Goal: Transaction & Acquisition: Download file/media

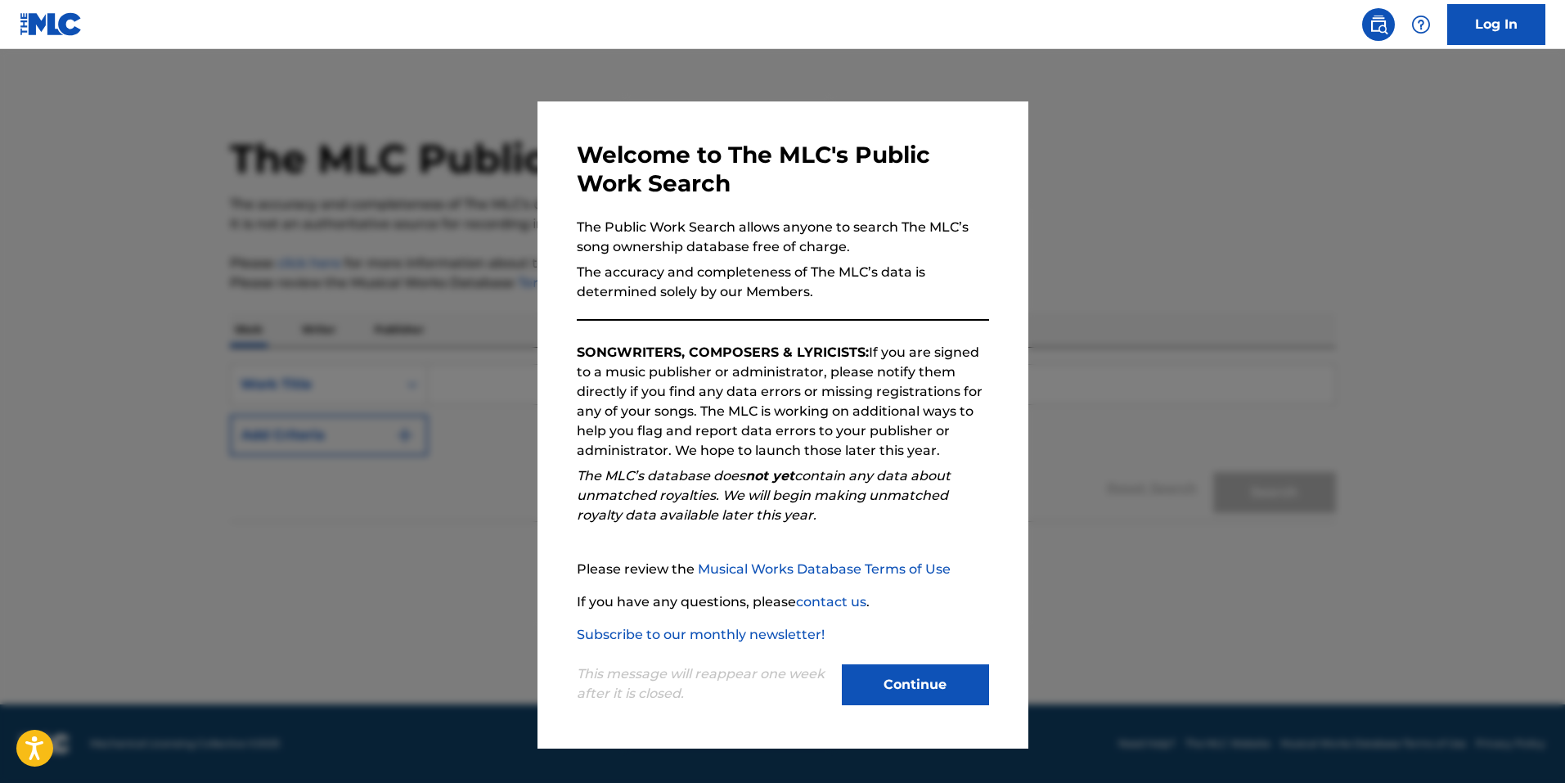
click at [910, 684] on button "Continue" at bounding box center [915, 684] width 147 height 41
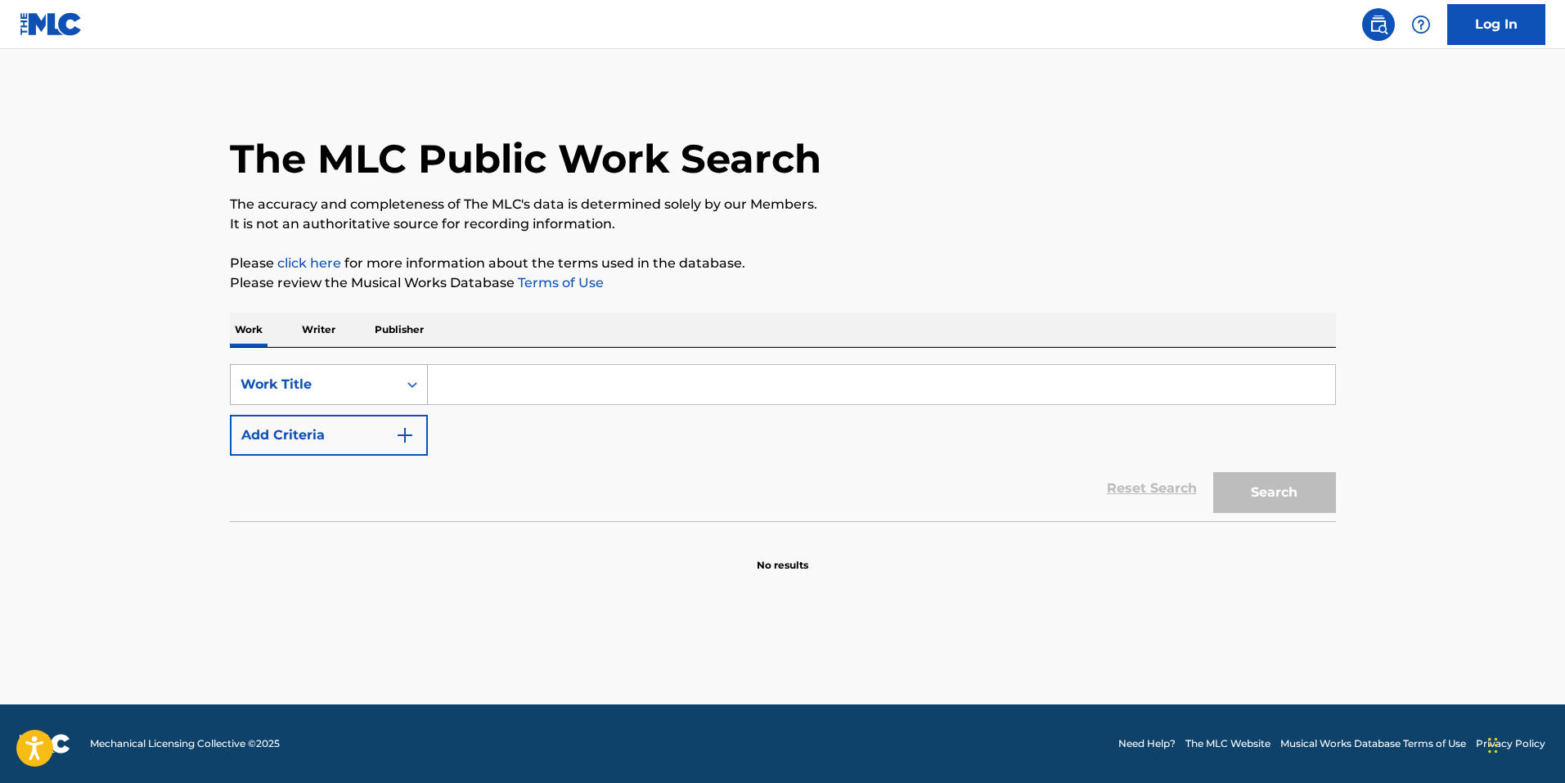
click at [413, 389] on icon "Search Form" at bounding box center [412, 384] width 16 height 16
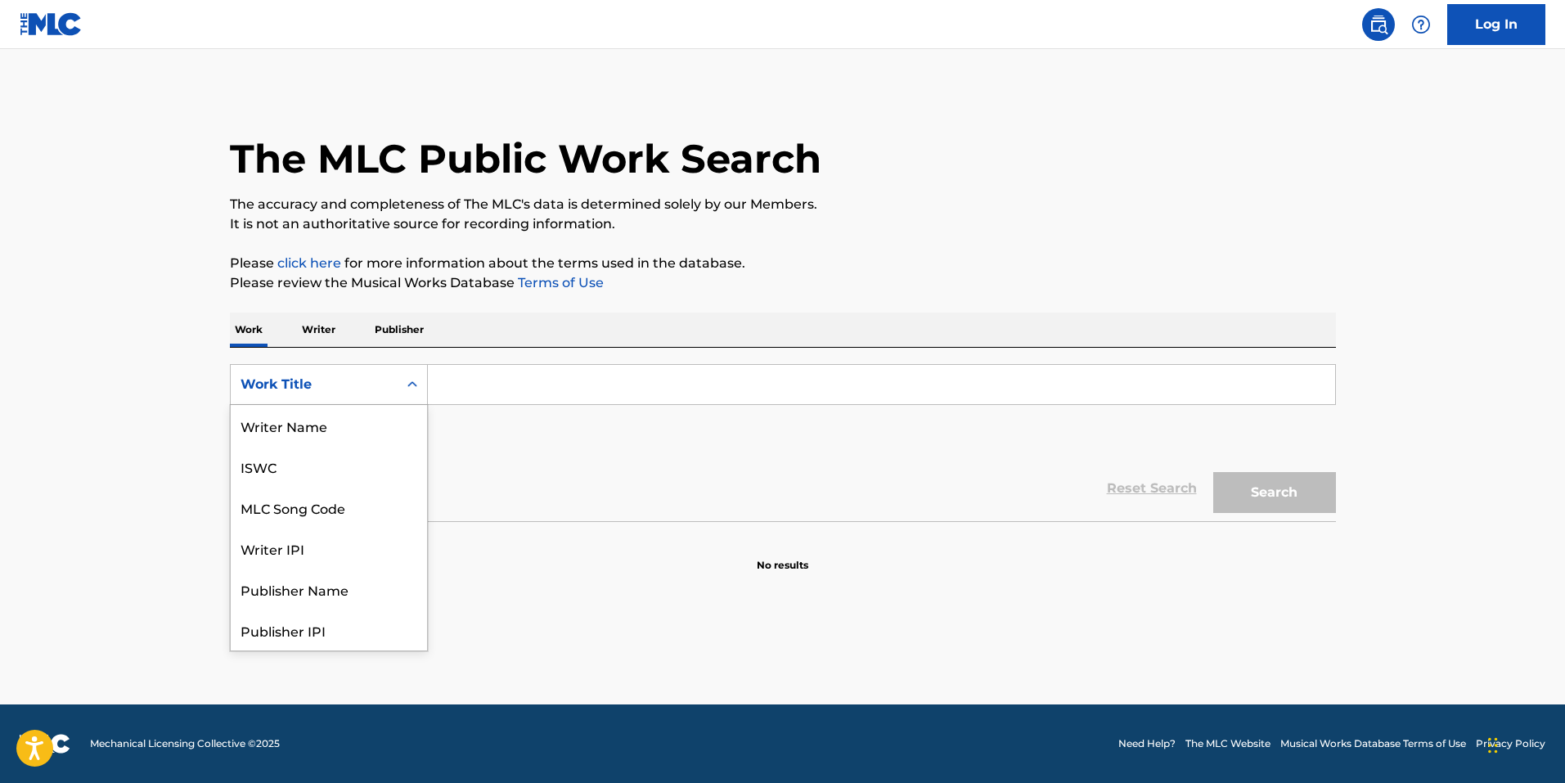
scroll to position [82, 0]
click at [358, 474] on div "Writer IPI" at bounding box center [329, 466] width 196 height 41
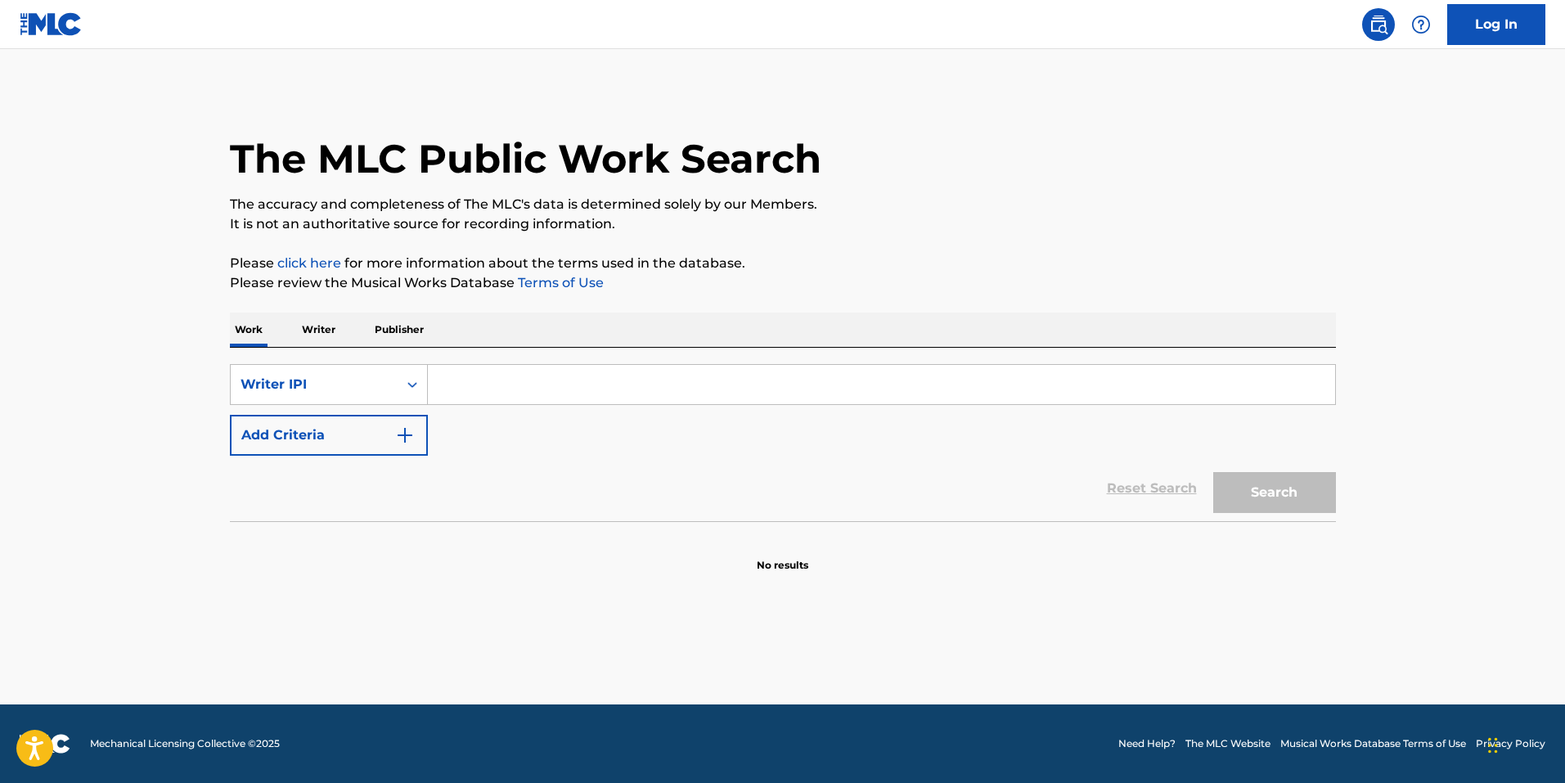
click at [461, 393] on input "Search Form" at bounding box center [881, 384] width 907 height 39
click at [457, 384] on input "Search Form" at bounding box center [881, 384] width 907 height 39
paste input "24259202"
drag, startPoint x: 469, startPoint y: 385, endPoint x: 402, endPoint y: 387, distance: 66.3
click at [403, 387] on div "SearchWithCriteria7a7ea633-d2df-4c14-8519-c19734d64360 Writer IPI 24259202" at bounding box center [783, 384] width 1106 height 41
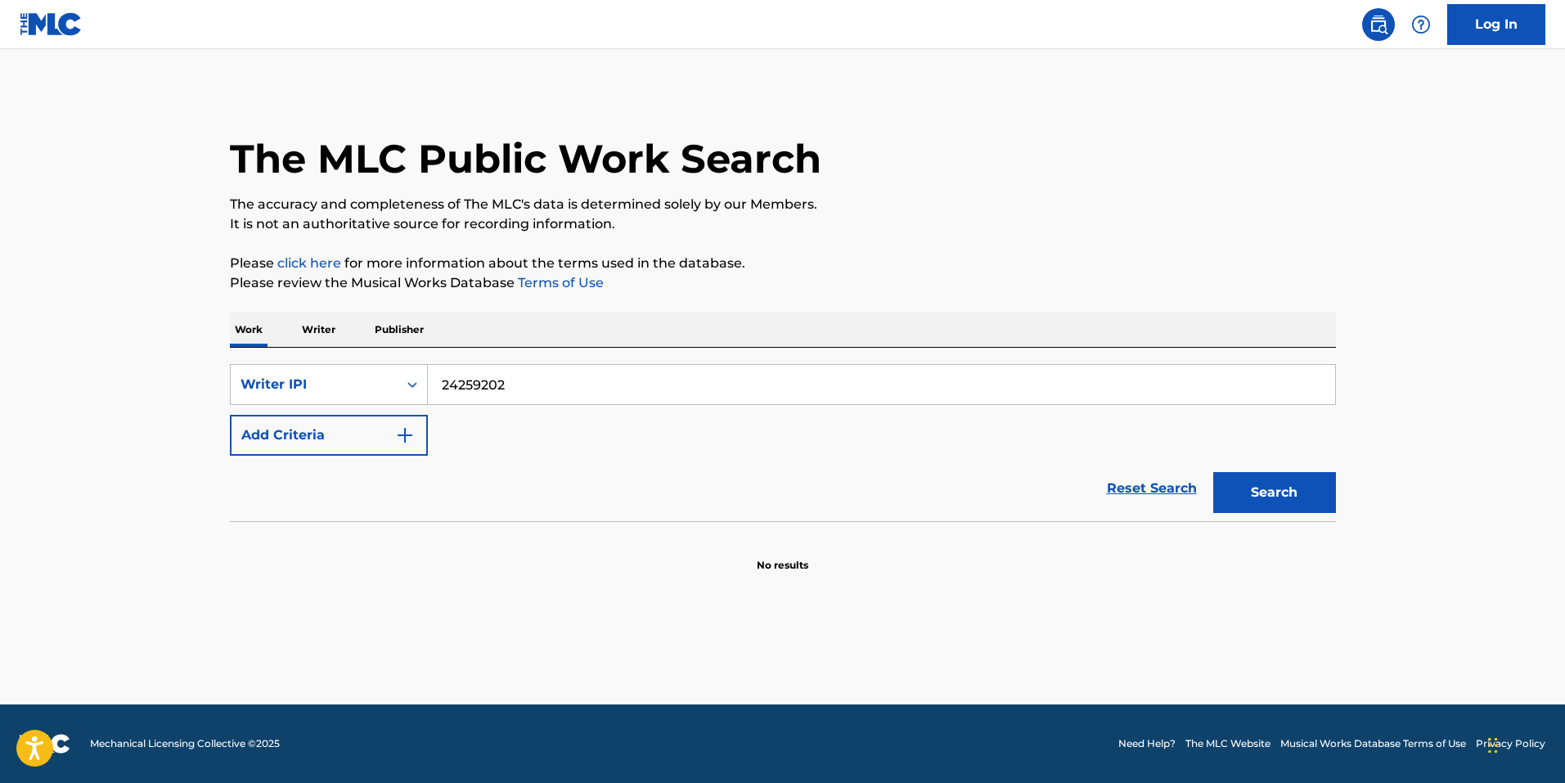
type input "24259202"
click at [1282, 484] on button "Search" at bounding box center [1274, 492] width 123 height 41
click at [893, 287] on p "Please review the Musical Works Database Terms of Use" at bounding box center [783, 283] width 1106 height 20
click at [324, 329] on p "Writer" at bounding box center [318, 329] width 43 height 34
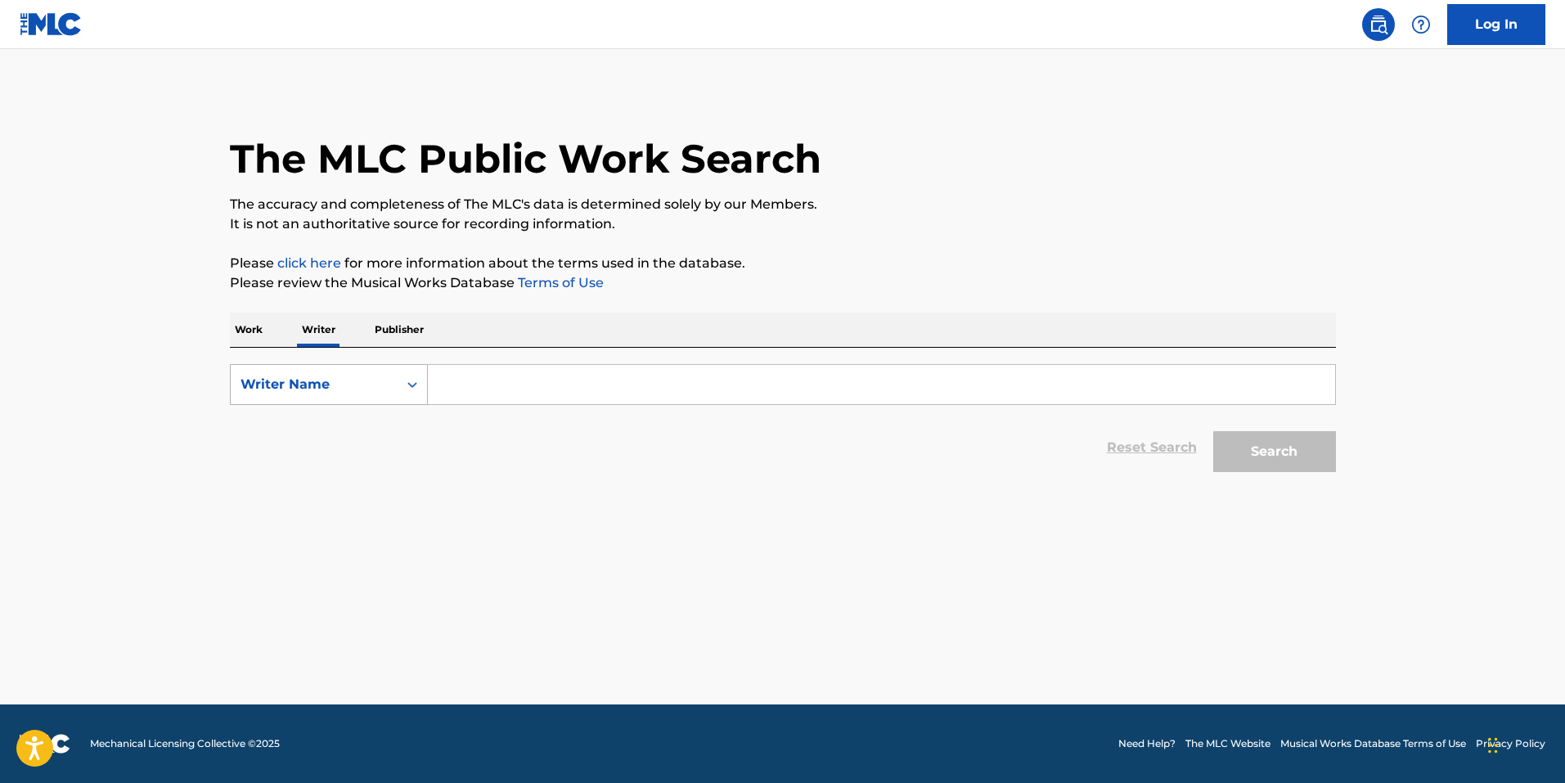
click at [417, 380] on icon "Search Form" at bounding box center [412, 384] width 16 height 16
click at [312, 431] on div "Writer IPI" at bounding box center [329, 425] width 196 height 41
click at [495, 393] on input "Search Form" at bounding box center [881, 384] width 907 height 39
paste input "24259202"
drag, startPoint x: 470, startPoint y: 388, endPoint x: 430, endPoint y: 387, distance: 40.1
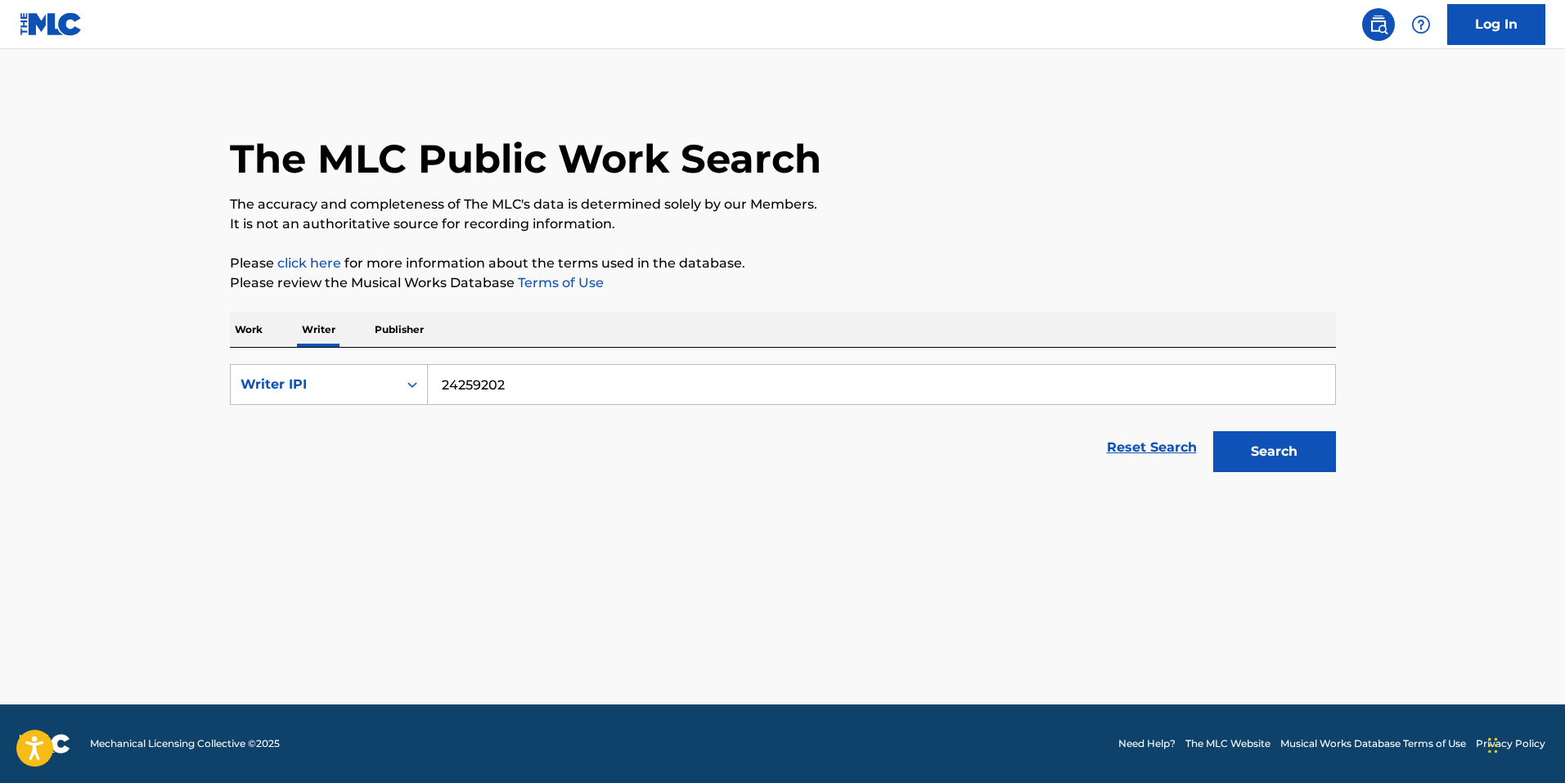
click at [429, 388] on input "24259202" at bounding box center [881, 384] width 907 height 39
click at [1264, 441] on button "Search" at bounding box center [1274, 451] width 123 height 41
click at [1270, 445] on button "Search" at bounding box center [1274, 451] width 123 height 41
drag, startPoint x: 444, startPoint y: 387, endPoint x: 452, endPoint y: 385, distance: 8.3
click at [444, 387] on input "24259202" at bounding box center [881, 384] width 907 height 39
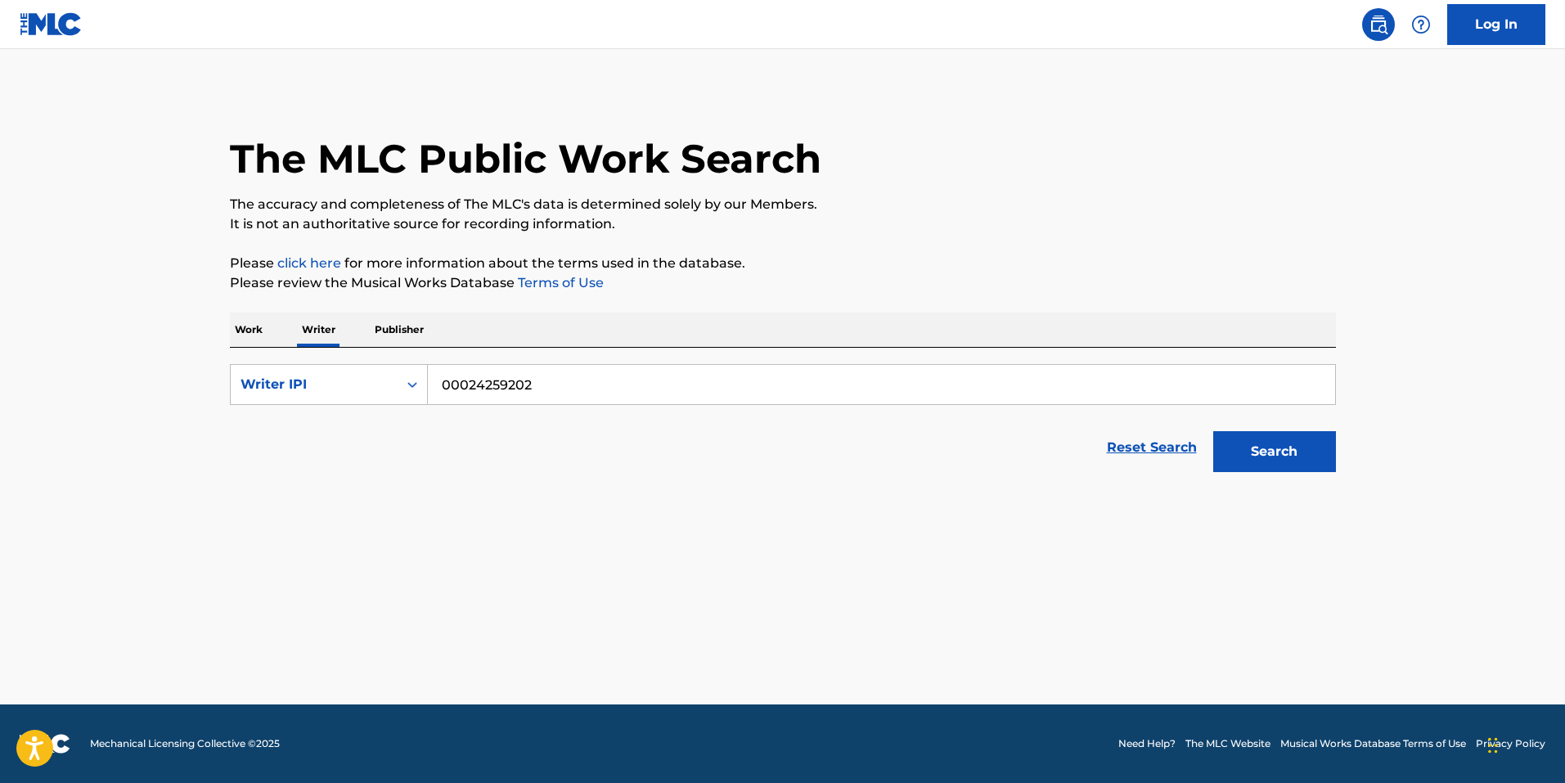
type input "00024259202"
click at [1288, 442] on button "Search" at bounding box center [1274, 451] width 123 height 41
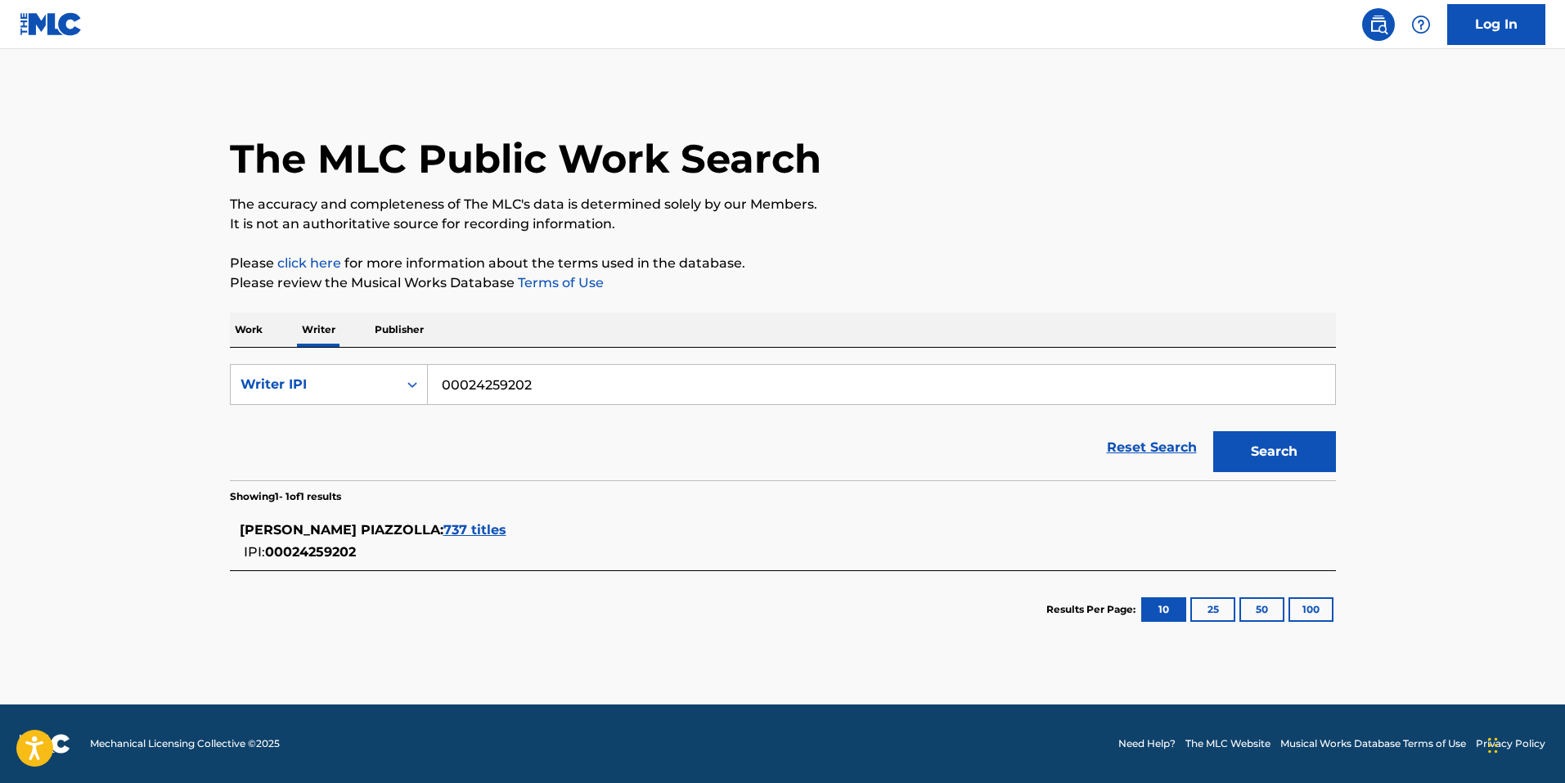
click at [492, 529] on span "737 titles" at bounding box center [474, 530] width 63 height 16
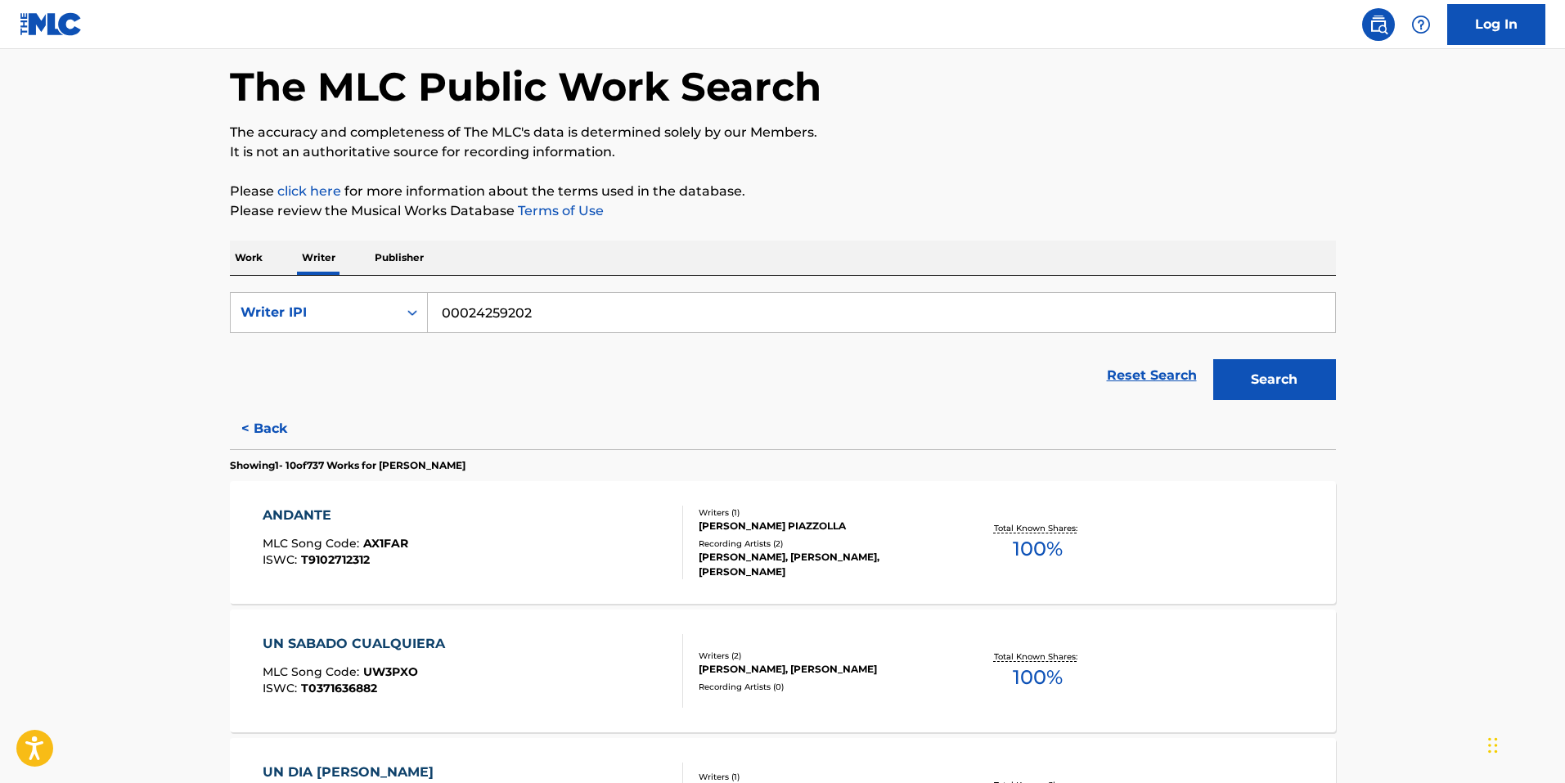
scroll to position [20, 0]
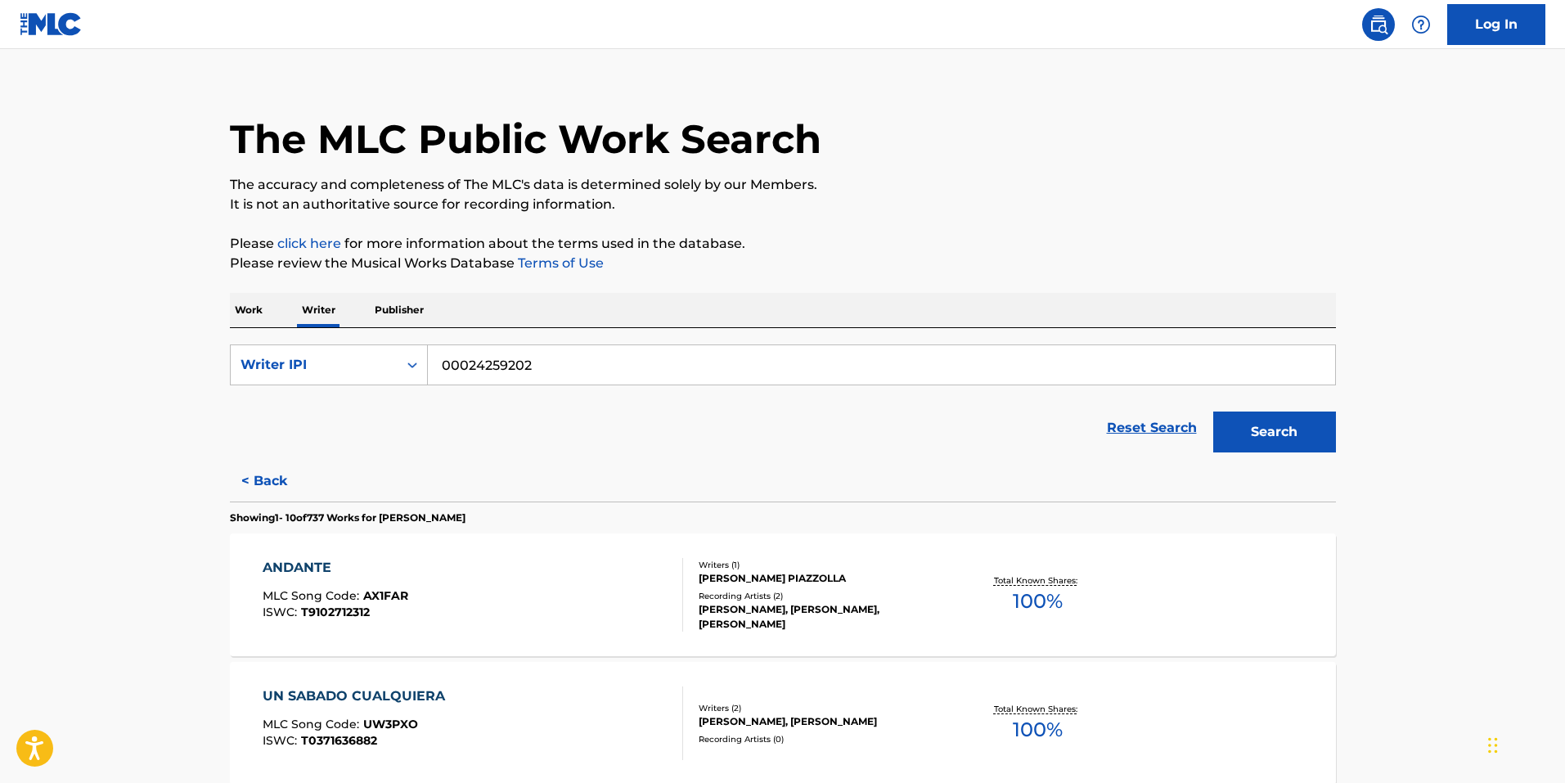
click at [1481, 34] on link "Log In" at bounding box center [1496, 24] width 98 height 41
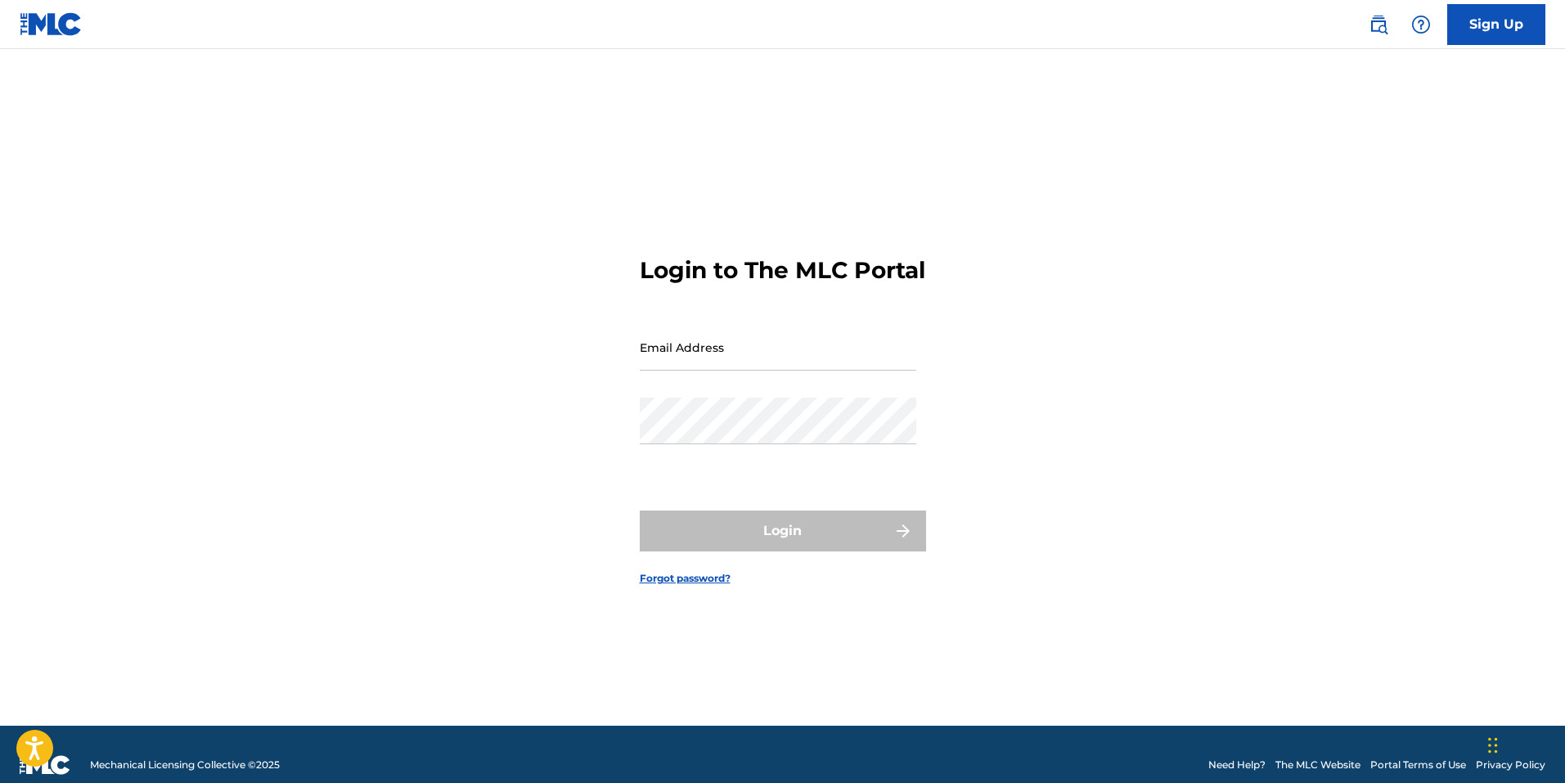
click at [788, 360] on input "Email Address" at bounding box center [778, 347] width 276 height 47
type input "[PERSON_NAME][EMAIL_ADDRESS][PERSON_NAME][DOMAIN_NAME]"
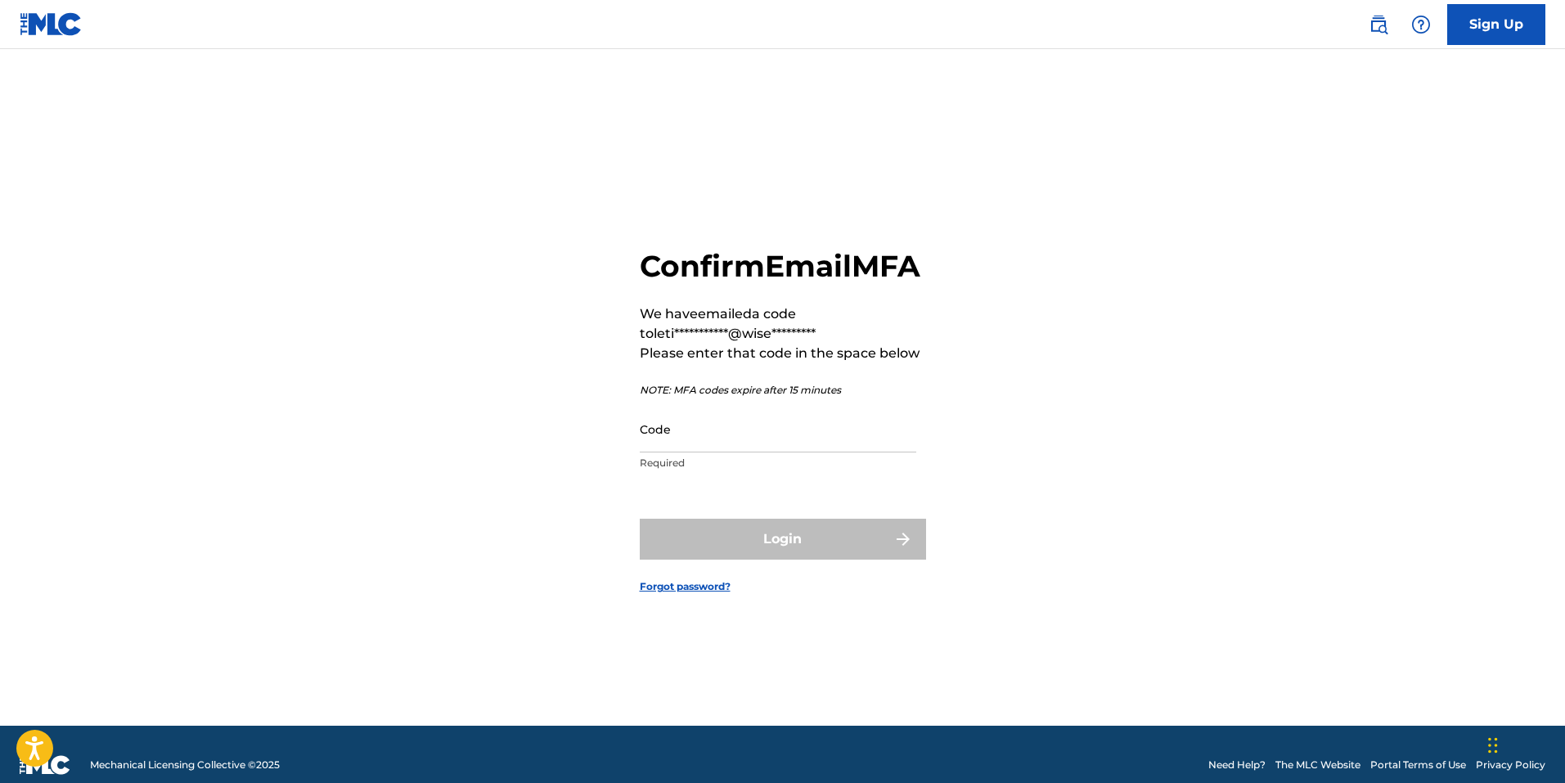
click at [726, 452] on input "Code" at bounding box center [778, 429] width 276 height 47
paste input "162051"
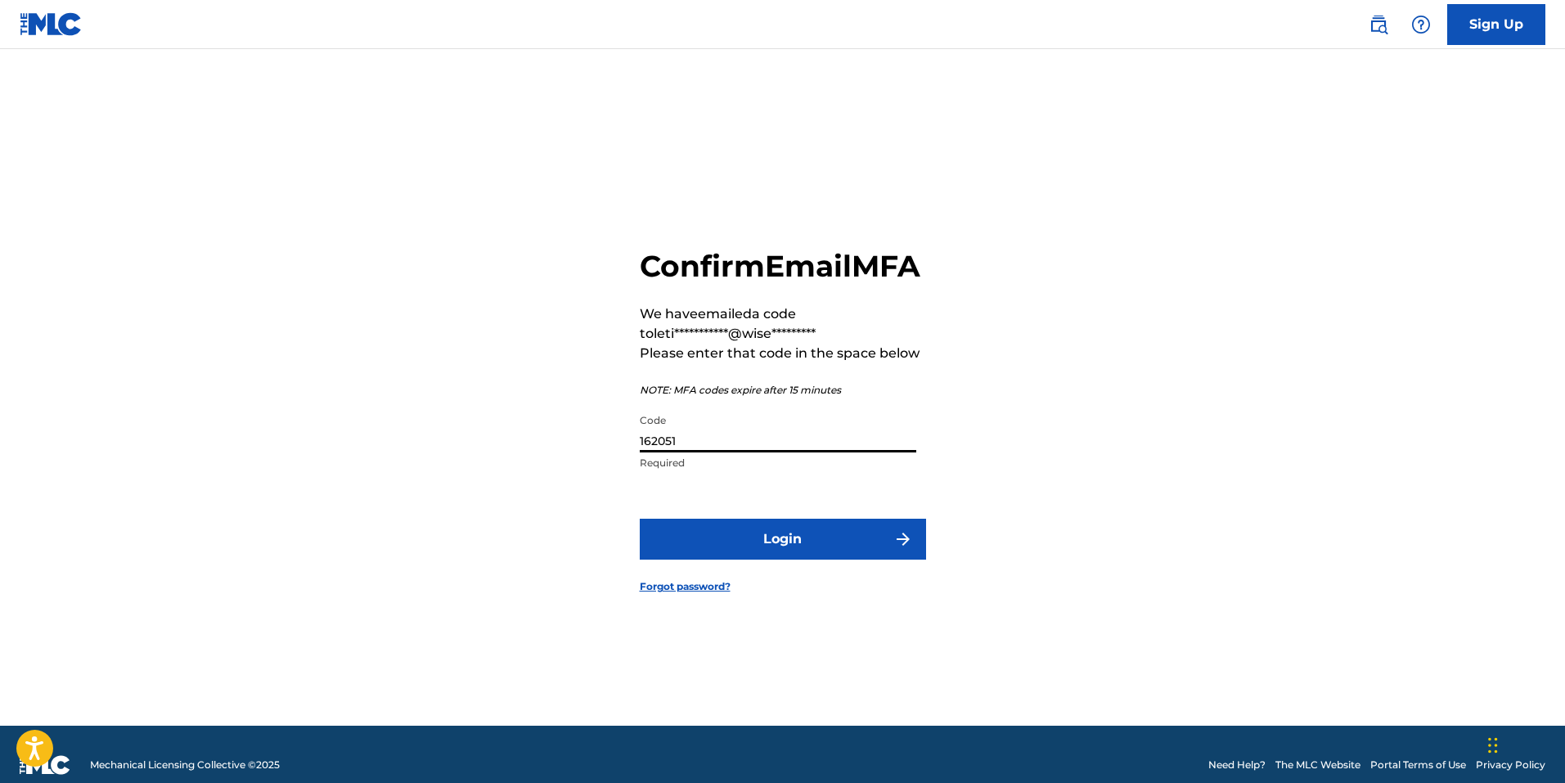
type input "162051"
click at [774, 559] on button "Login" at bounding box center [783, 539] width 286 height 41
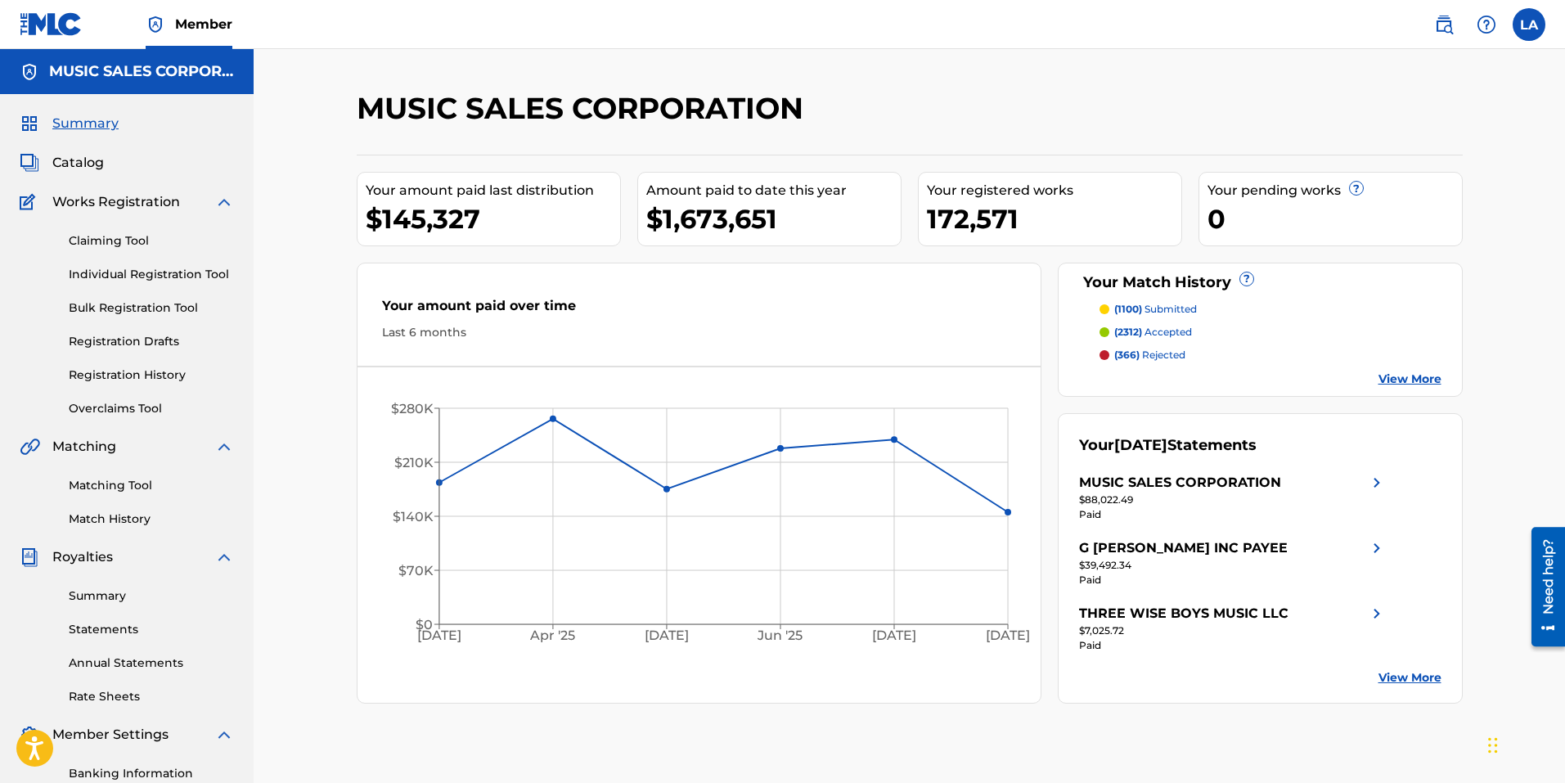
click at [93, 158] on span "Catalog" at bounding box center [78, 163] width 52 height 20
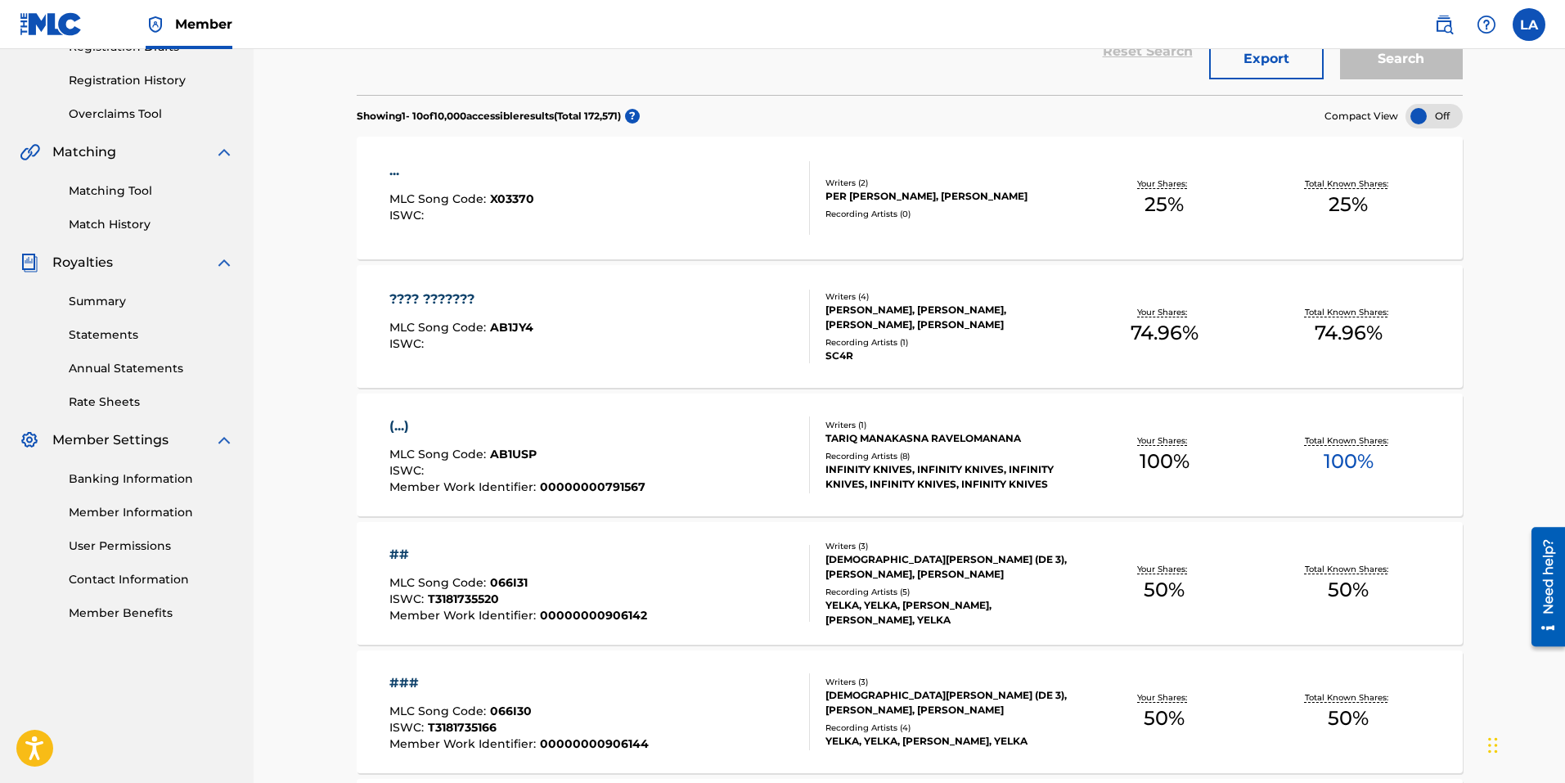
scroll to position [300, 0]
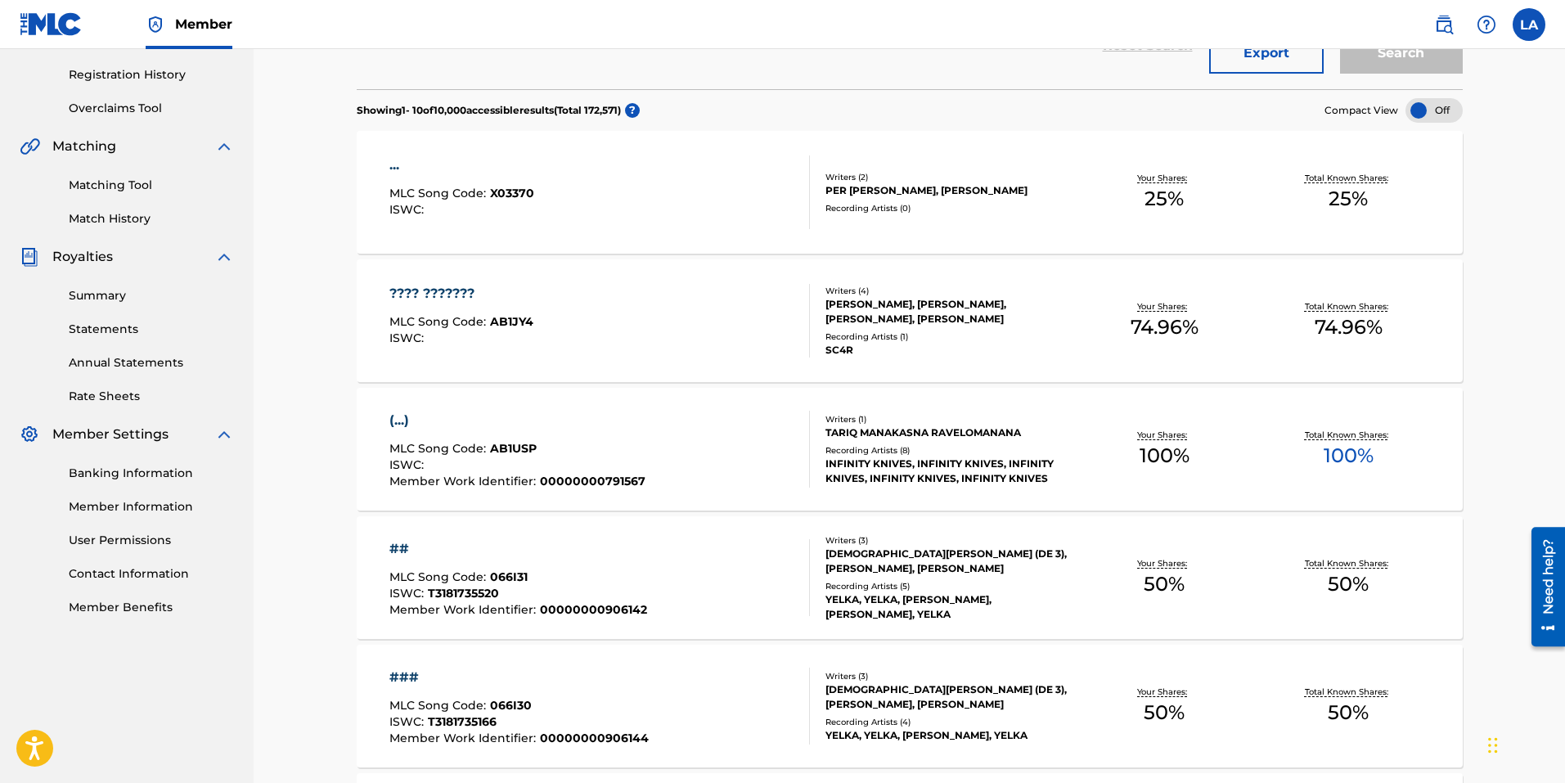
click at [157, 510] on link "Member Information" at bounding box center [151, 506] width 165 height 17
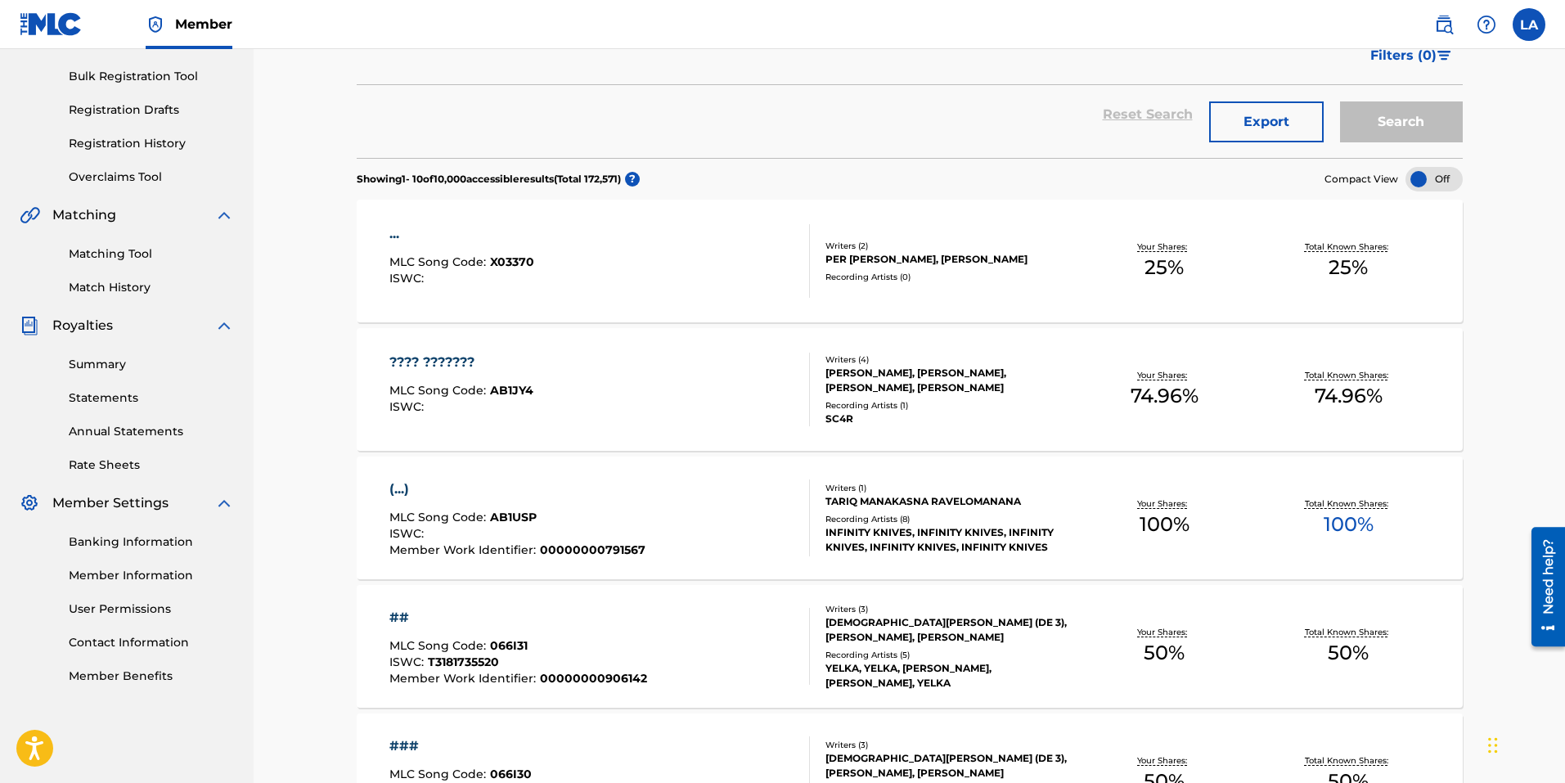
scroll to position [300, 0]
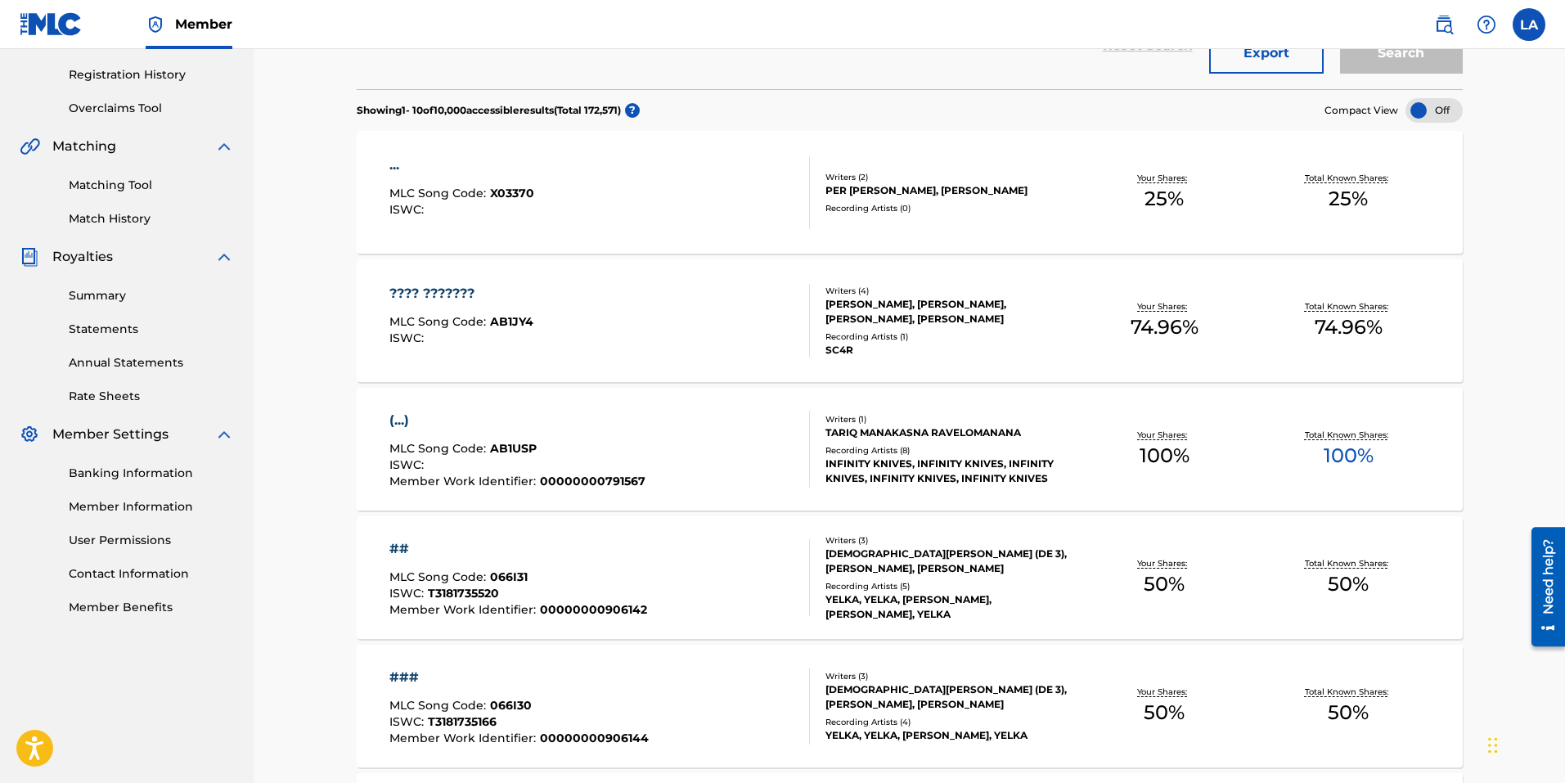
click at [137, 540] on link "User Permissions" at bounding box center [151, 540] width 165 height 17
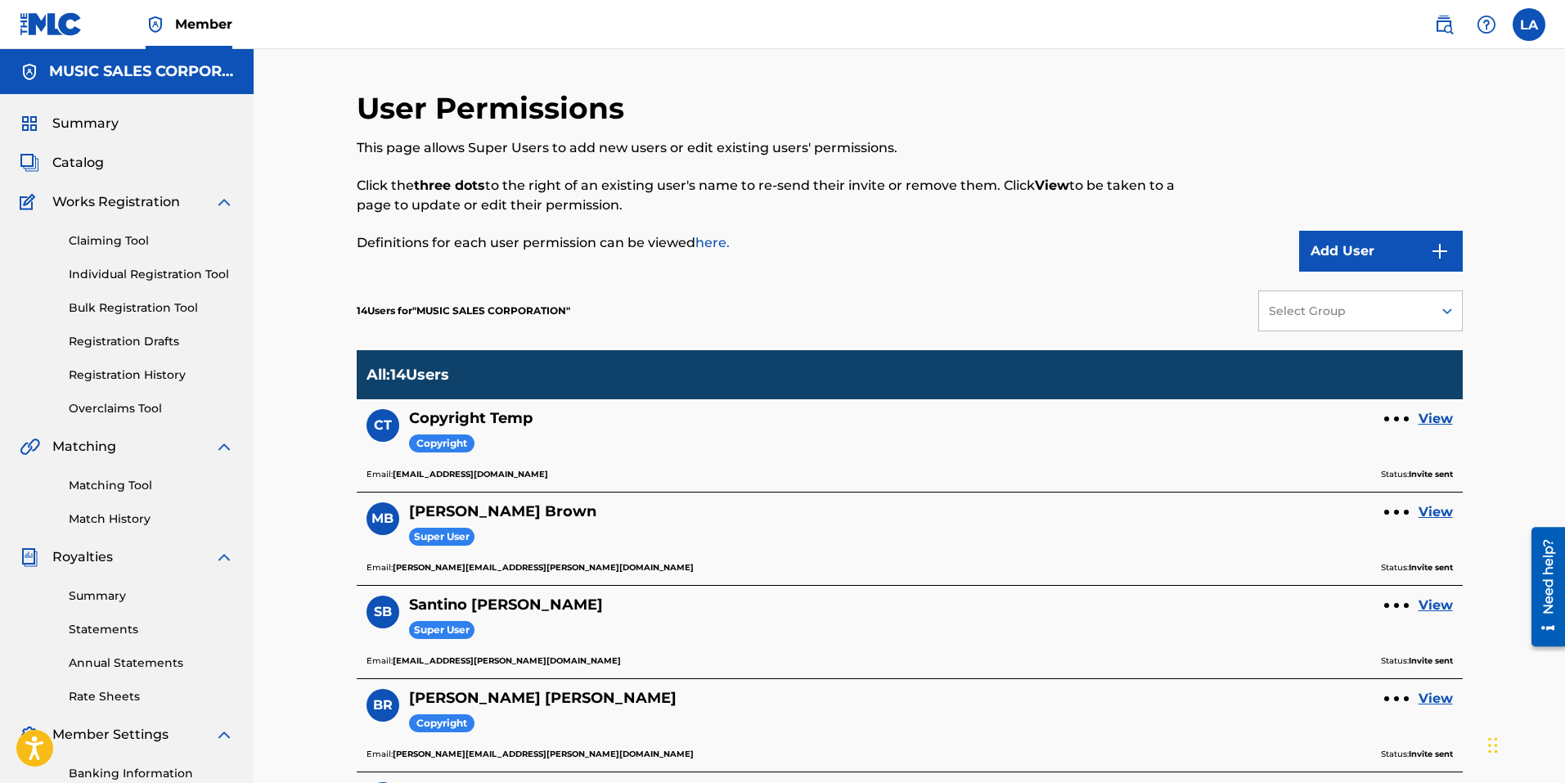
click at [70, 161] on span "Catalog" at bounding box center [78, 163] width 52 height 20
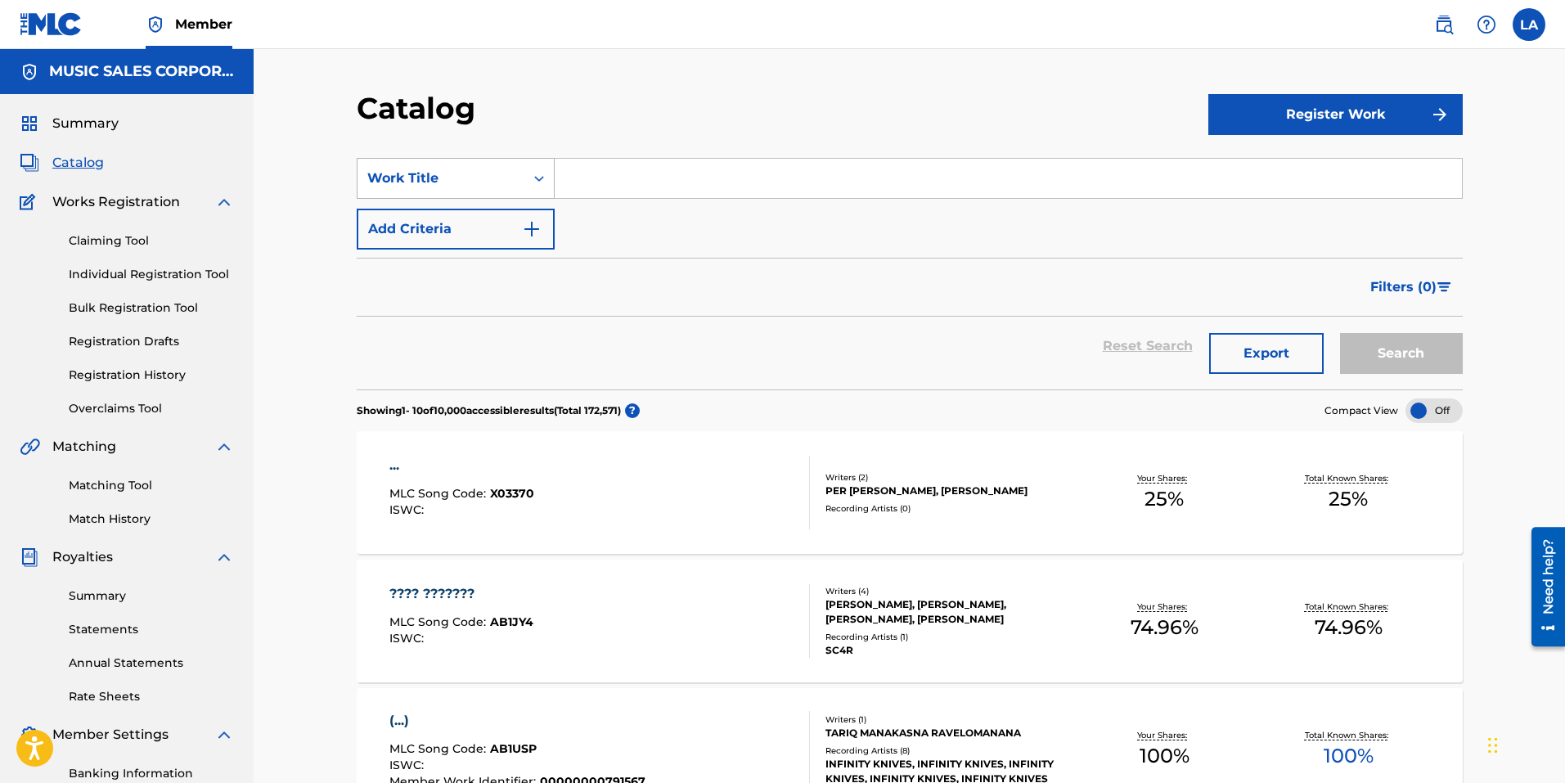
click at [537, 184] on icon "Search Form" at bounding box center [539, 178] width 16 height 16
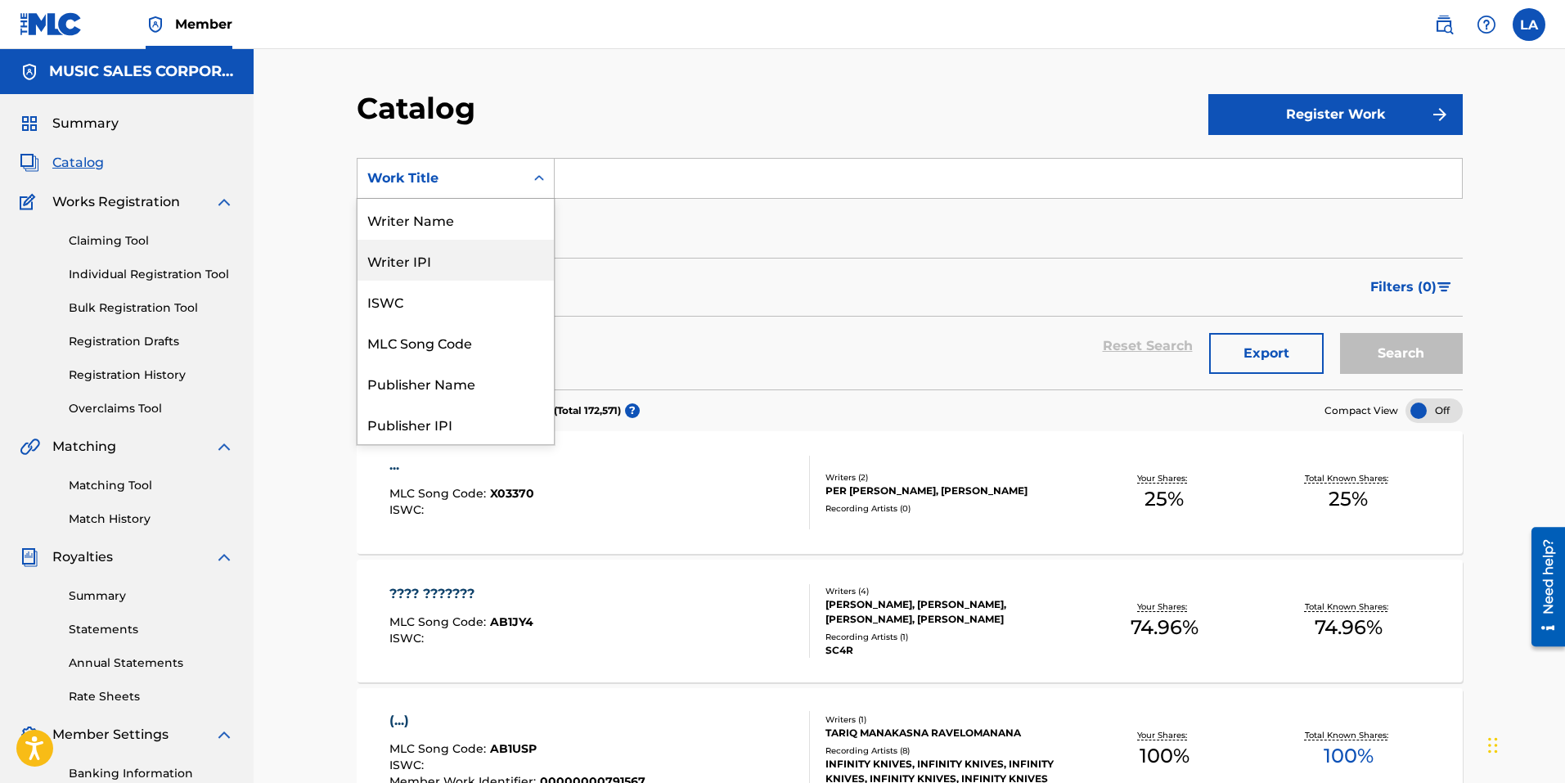
click at [461, 257] on div "Writer IPI" at bounding box center [455, 260] width 196 height 41
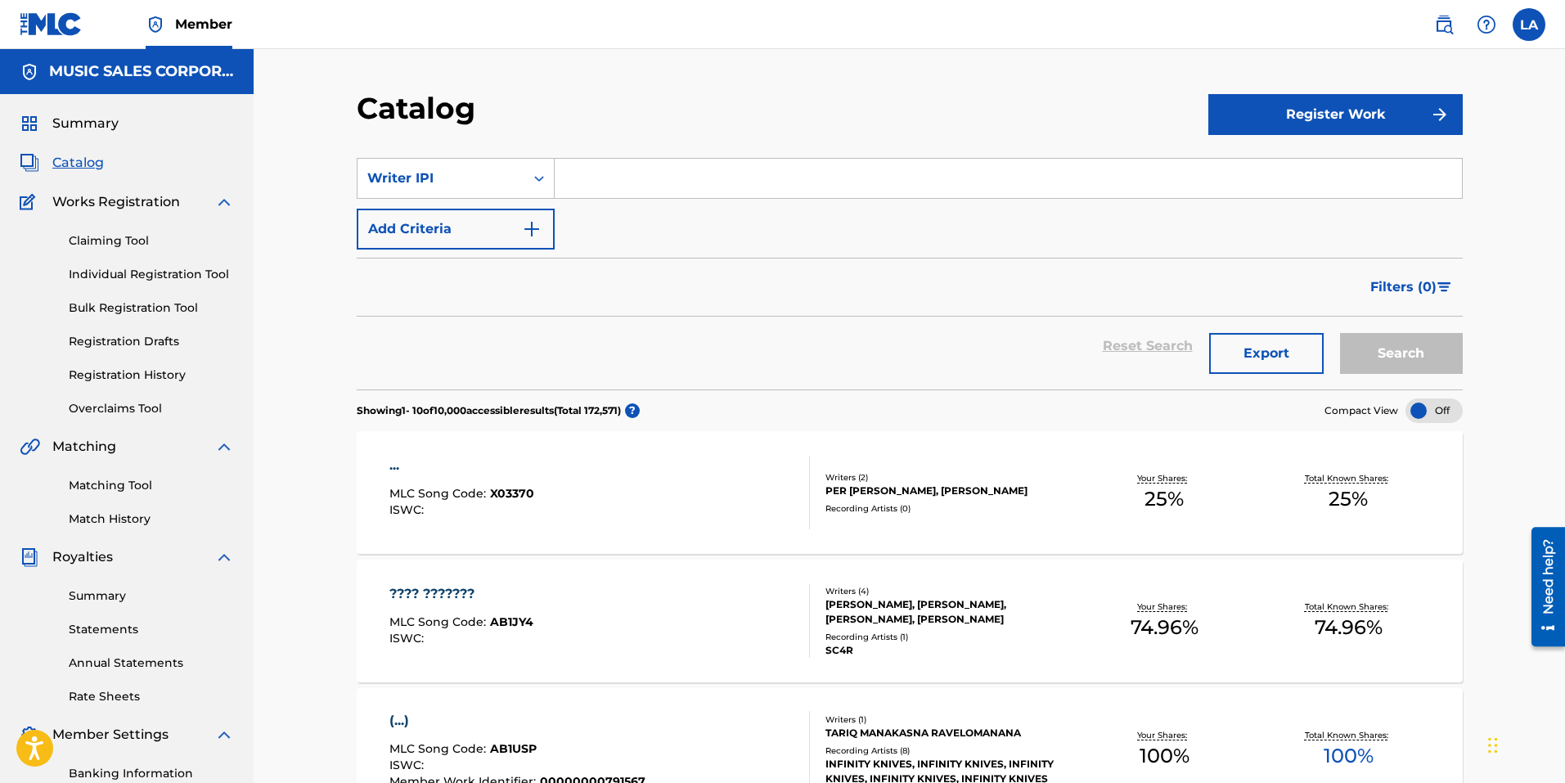
click at [580, 189] on input "Search Form" at bounding box center [1008, 178] width 907 height 39
paste input "162051"
type input "162051"
drag, startPoint x: 628, startPoint y: 178, endPoint x: 557, endPoint y: 173, distance: 71.3
click at [557, 173] on input "162051" at bounding box center [1008, 178] width 907 height 39
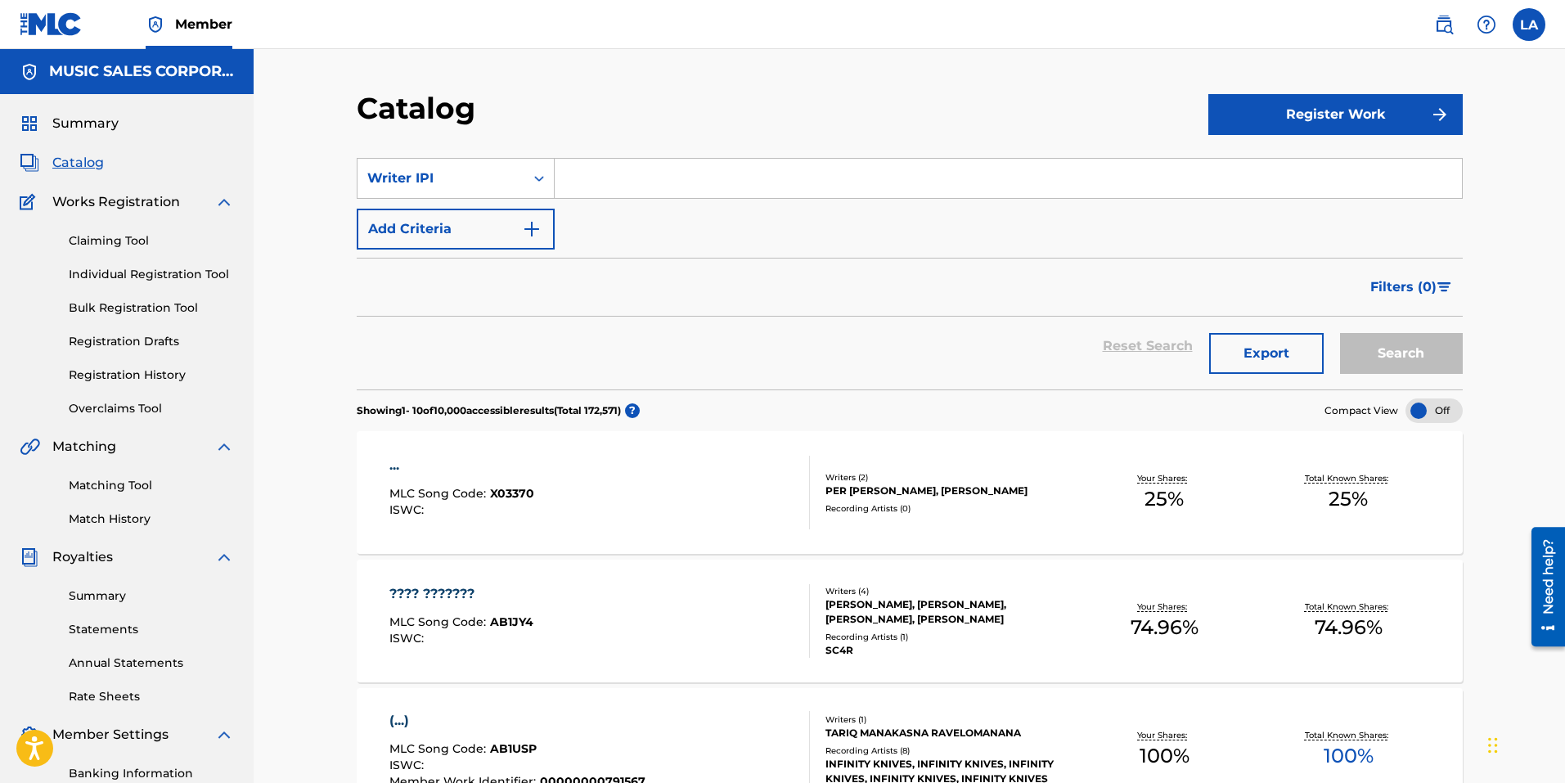
paste input "24259202"
type input "00024259202"
click at [1340, 333] on button "Search" at bounding box center [1401, 353] width 123 height 41
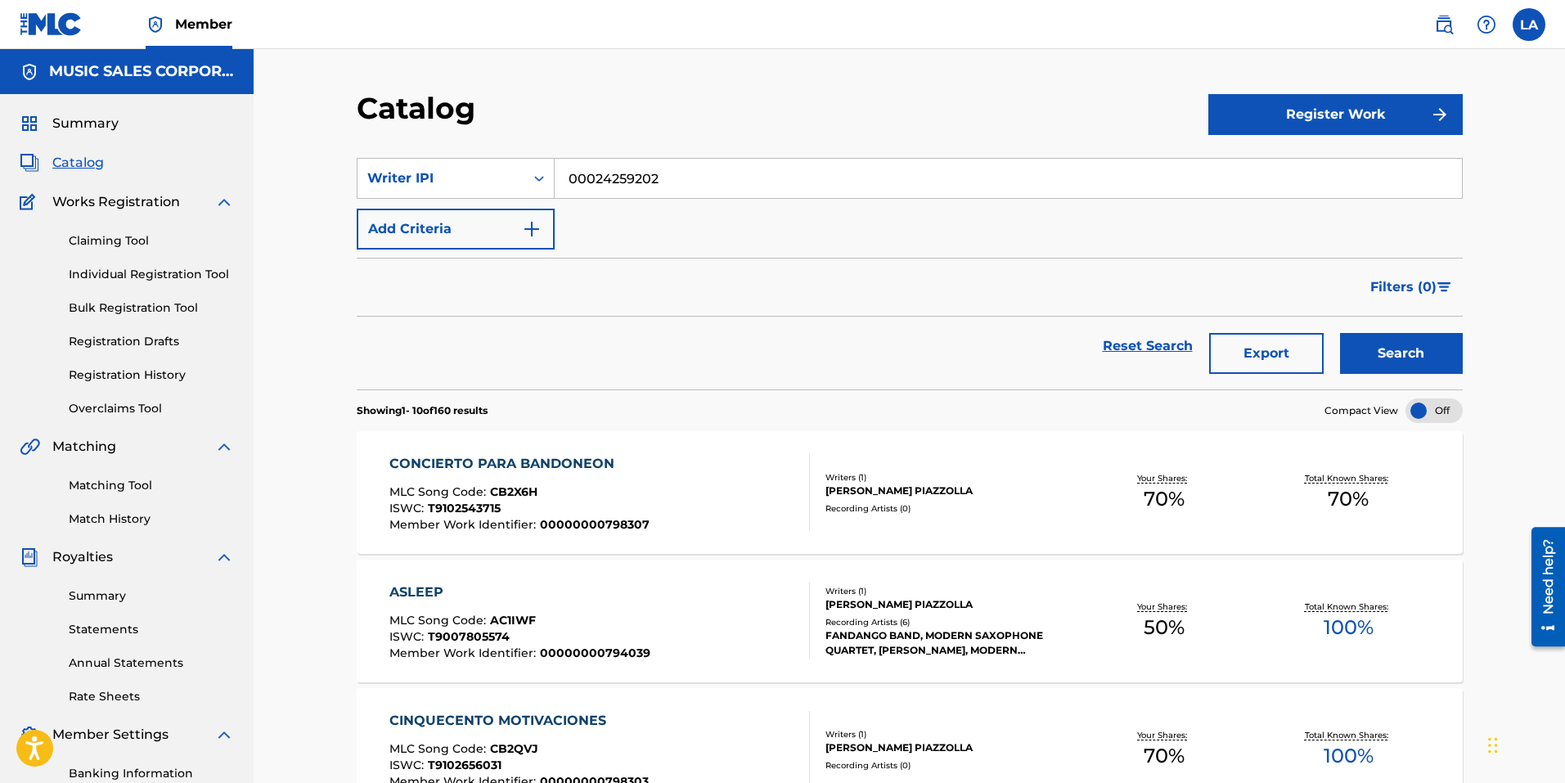
click at [1262, 361] on button "Export" at bounding box center [1266, 353] width 115 height 41
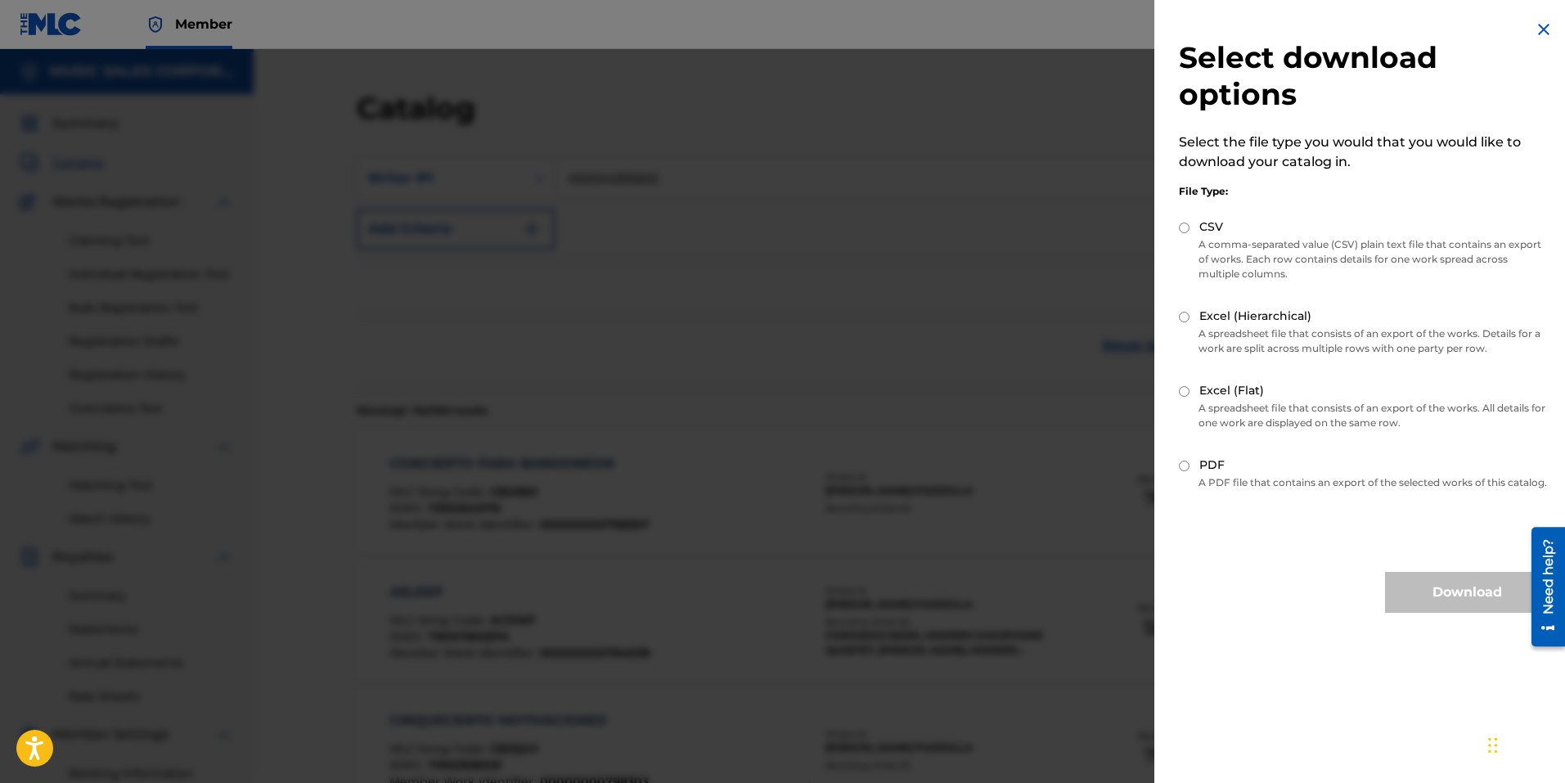
click at [1183, 227] on input "CSV" at bounding box center [1184, 227] width 11 height 11
radio input "true"
click at [1456, 613] on button "Download" at bounding box center [1467, 592] width 164 height 41
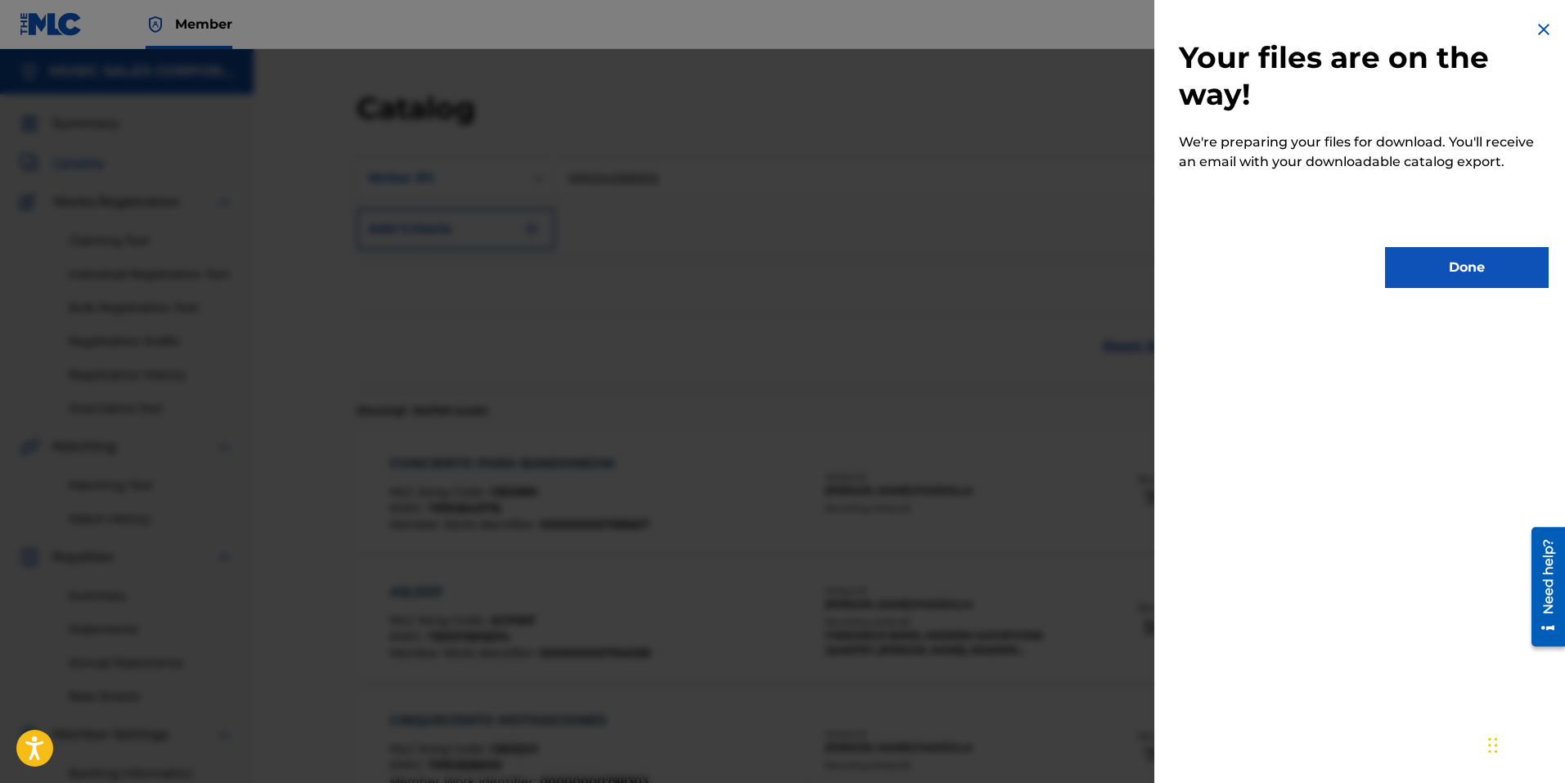
click at [1482, 266] on button "Done" at bounding box center [1467, 267] width 164 height 41
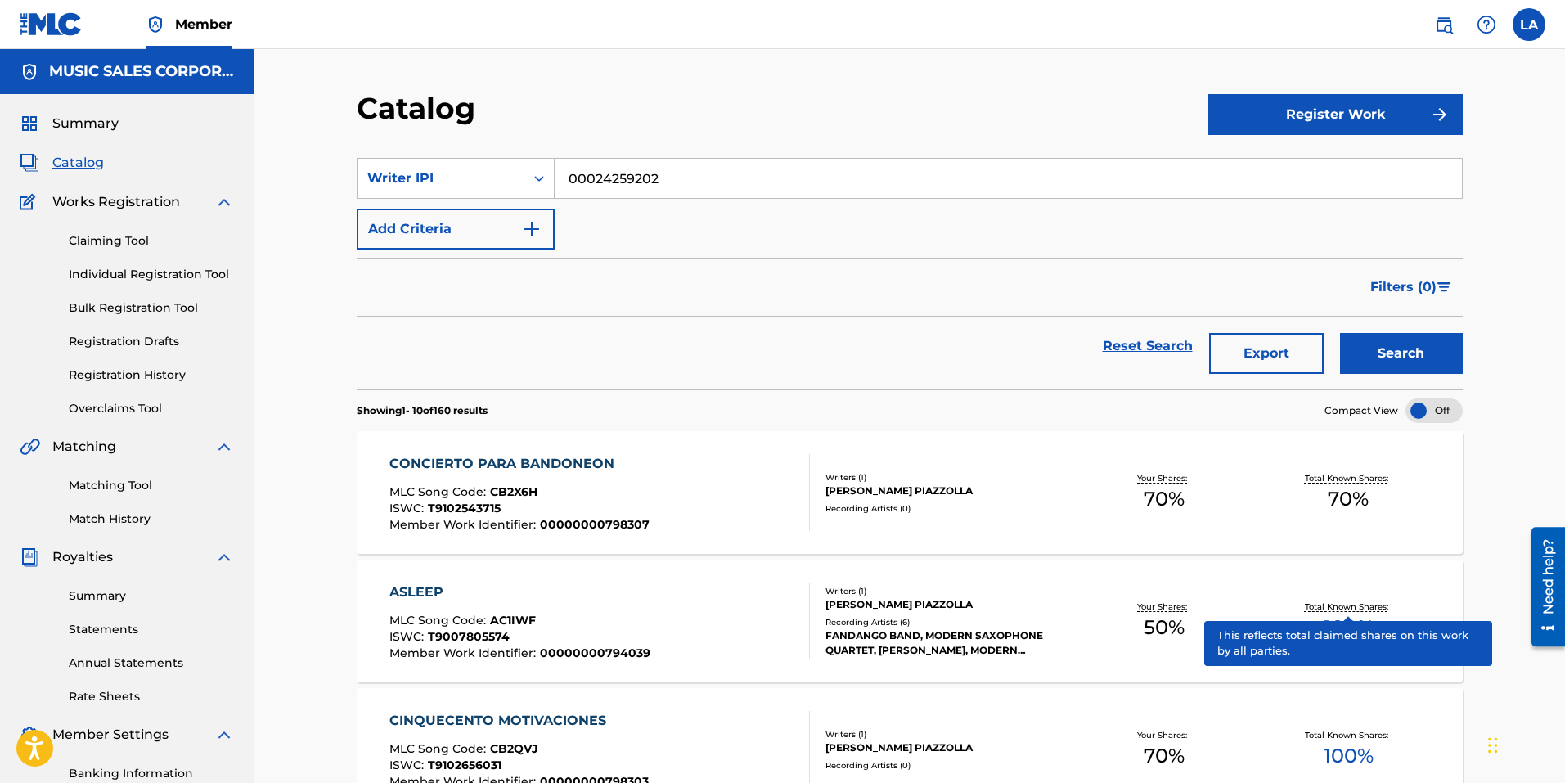
click at [1339, 610] on p "Total Known Shares:" at bounding box center [1349, 606] width 88 height 12
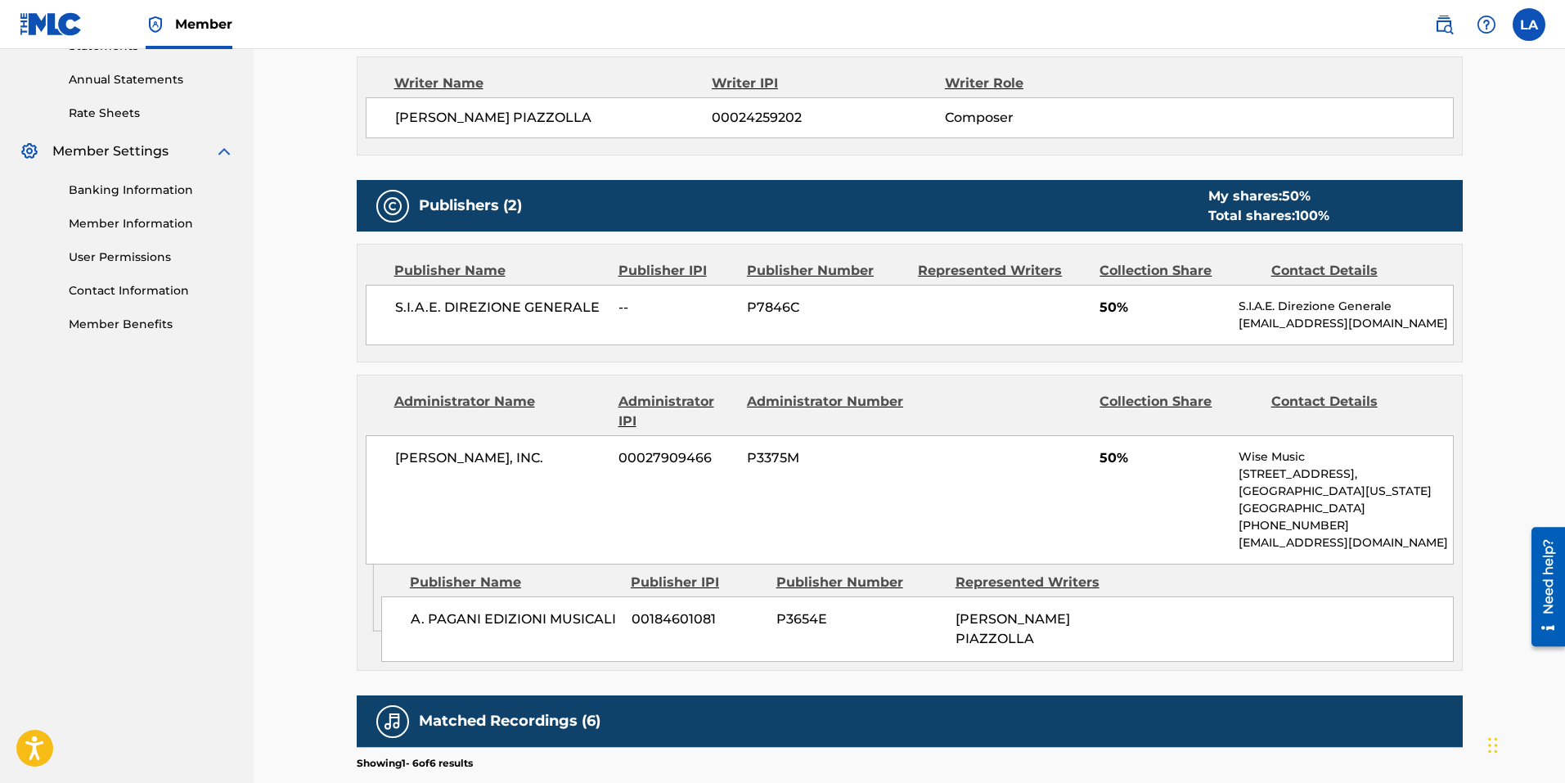
scroll to position [600, 0]
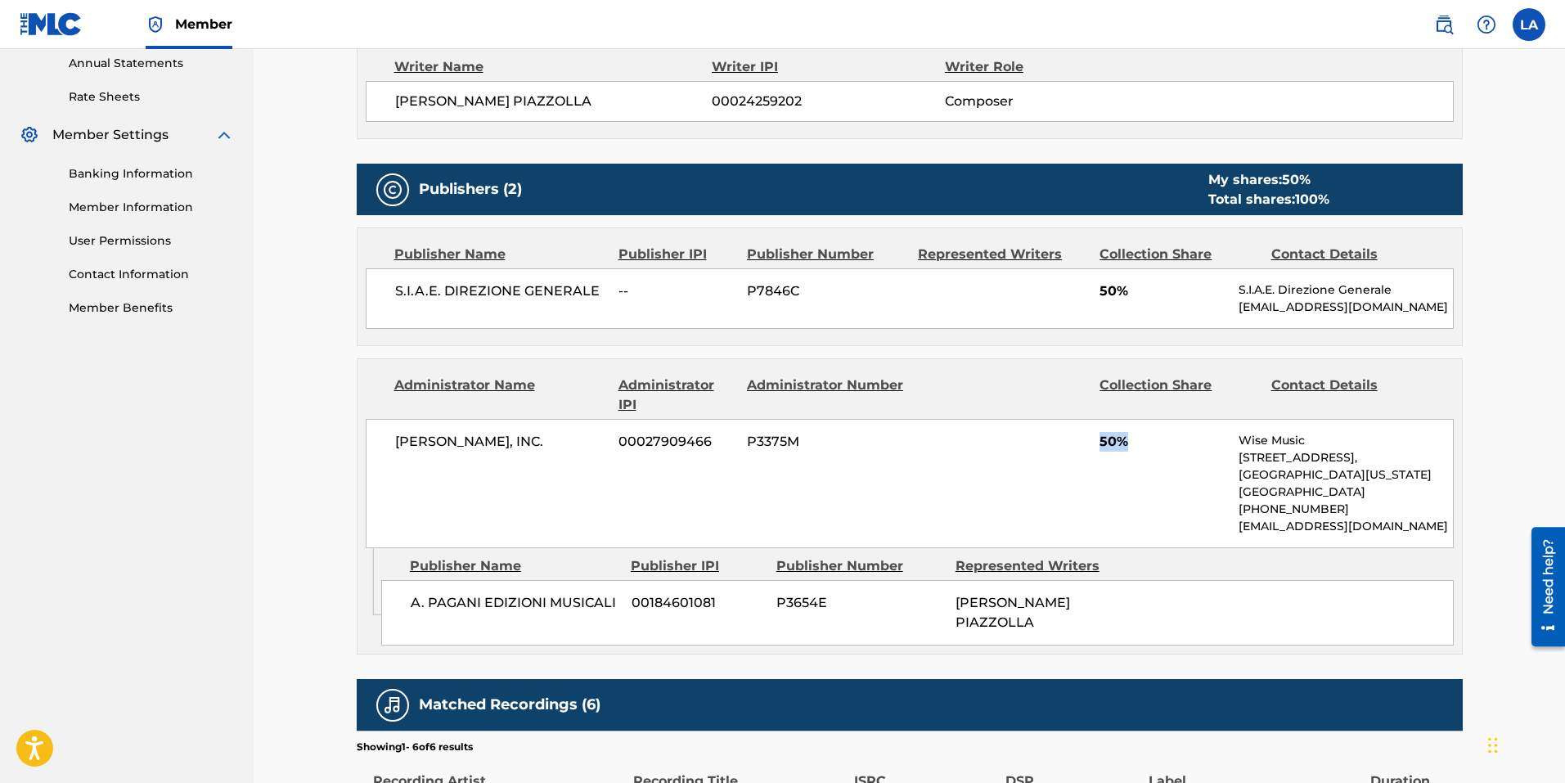
drag, startPoint x: 1122, startPoint y: 442, endPoint x: 1093, endPoint y: 443, distance: 29.5
click at [1093, 443] on div "[PERSON_NAME], INC. 00027909466 P3375M 50% Wise Music [STREET_ADDRESS][US_STATE…" at bounding box center [910, 483] width 1088 height 129
drag, startPoint x: 1093, startPoint y: 443, endPoint x: 1093, endPoint y: 295, distance: 148.0
click at [1093, 295] on div "S.I.A.E. DIREZIONE GENERALE -- P7846C 50% S.I.A.E. Direzione Generale [EMAIL_AD…" at bounding box center [910, 298] width 1088 height 61
